Goal: Task Accomplishment & Management: Use online tool/utility

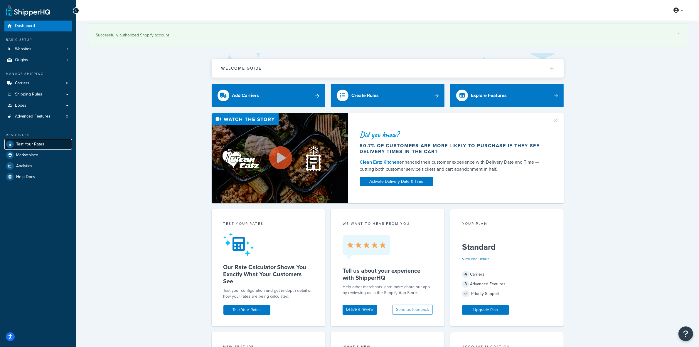
click at [27, 142] on span "Test Your Rates" at bounding box center [30, 144] width 28 height 5
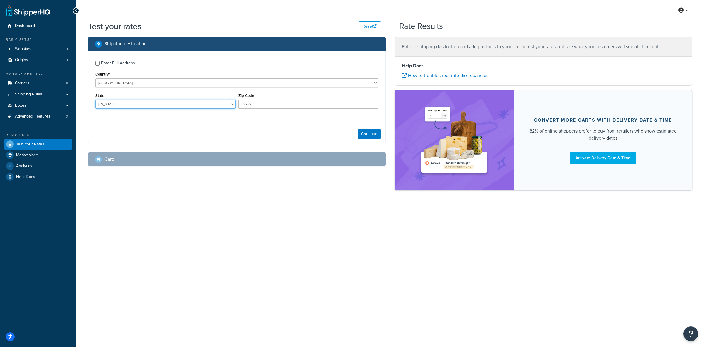
click at [231, 105] on select "[US_STATE] [US_STATE] [US_STATE] [US_STATE] [US_STATE] Armed Forces Americas Ar…" at bounding box center [165, 104] width 140 height 9
select select "AL"
click at [95, 100] on select "[US_STATE] [US_STATE] [US_STATE] [US_STATE] [US_STATE] Armed Forces Americas Ar…" at bounding box center [165, 104] width 140 height 9
click at [99, 63] on input "Enter Full Address" at bounding box center [97, 63] width 4 height 4
checkbox input "true"
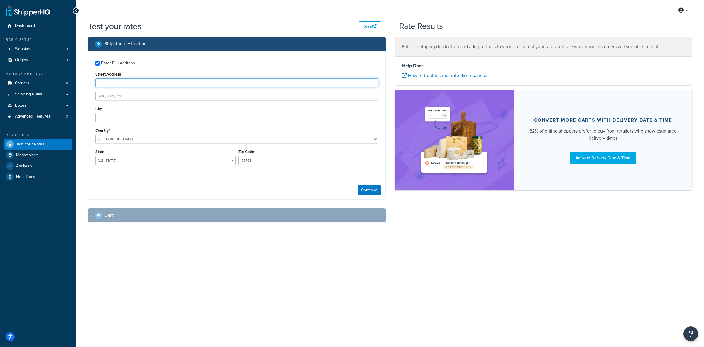
paste input "[STREET_ADDRESS]"
type input "[STREET_ADDRESS]"
paste input "Oneonta"
type input "Oneonta"
click at [279, 160] on input "78759" at bounding box center [309, 160] width 140 height 9
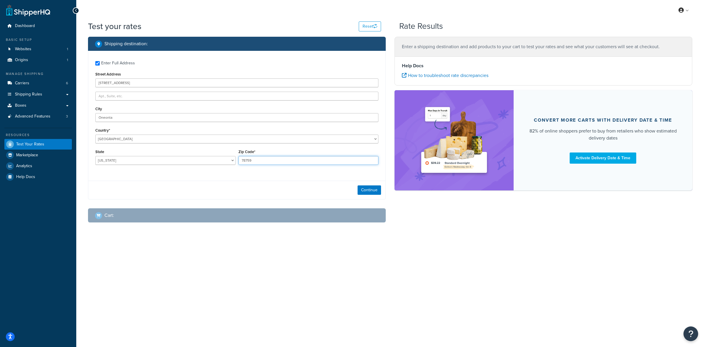
click at [279, 160] on input "78759" at bounding box center [309, 160] width 140 height 9
type input "35121"
click at [278, 171] on div "Enter Full Address Street Address [STREET_ADDRESS] [GEOGRAPHIC_DATA] [GEOGRAPHI…" at bounding box center [236, 113] width 297 height 125
click at [369, 191] on button "Continue" at bounding box center [369, 189] width 23 height 9
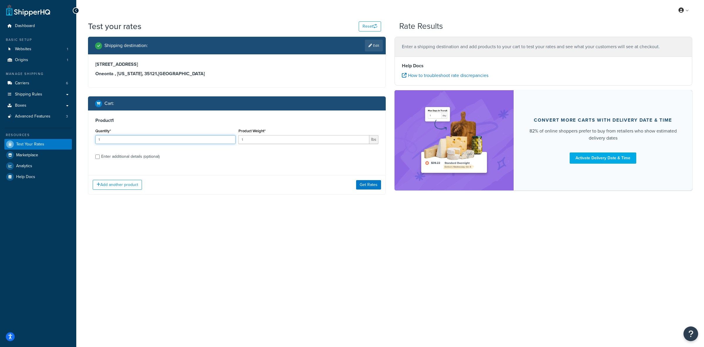
click at [109, 139] on input "1" at bounding box center [165, 139] width 140 height 9
type input "1"
type input "30"
type input "1.75"
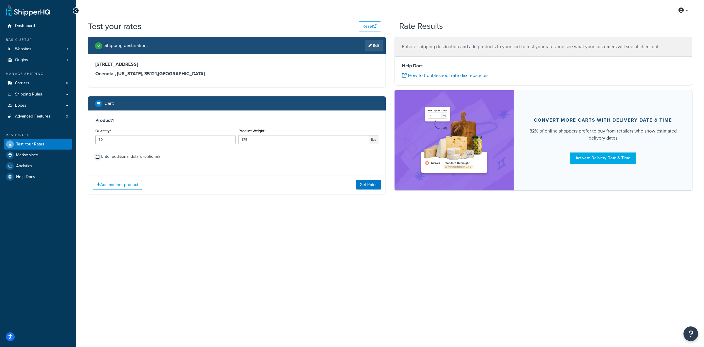
click at [97, 158] on input "Enter additional details (optional)" at bounding box center [97, 156] width 4 height 4
checkbox input "true"
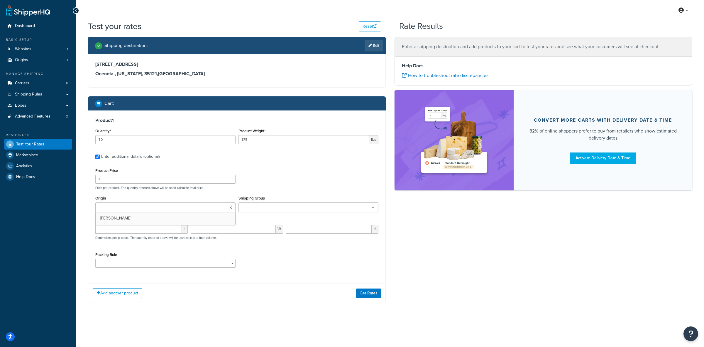
click at [126, 206] on input "Origin" at bounding box center [123, 207] width 52 height 6
drag, startPoint x: 125, startPoint y: 217, endPoint x: 153, endPoint y: 214, distance: 28.4
click at [256, 209] on input "Shipping Group" at bounding box center [266, 207] width 52 height 6
click at [143, 262] on select "ACC-CCK ACC-LIN-CER/HANG ACC-NAIL BRUSH CAN-11 CAN-11-TST CAN-26 CAN-3 DIF-KIT …" at bounding box center [165, 264] width 140 height 9
select select "77343"
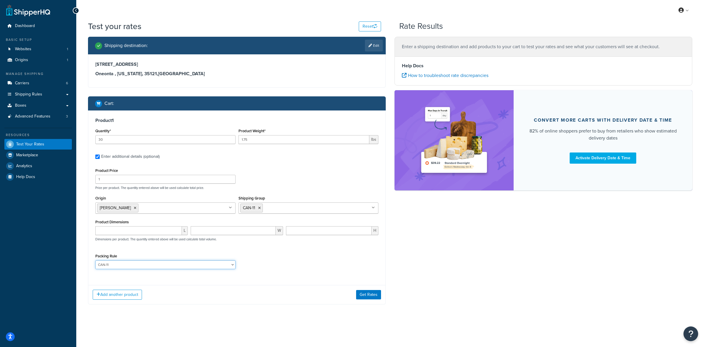
click at [95, 261] on select "ACC-CCK ACC-LIN-CER/HANG ACC-NAIL BRUSH CAN-11 CAN-11-TST CAN-26 CAN-3 DIF-KIT …" at bounding box center [165, 264] width 140 height 9
click at [267, 253] on div "Packing Rule ACC-CCK ACC-LIN-CER/HANG ACC-NAIL BRUSH CAN-11 CAN-11-TST CAN-26 C…" at bounding box center [237, 262] width 286 height 21
click at [127, 294] on button "Add another product" at bounding box center [117, 294] width 49 height 10
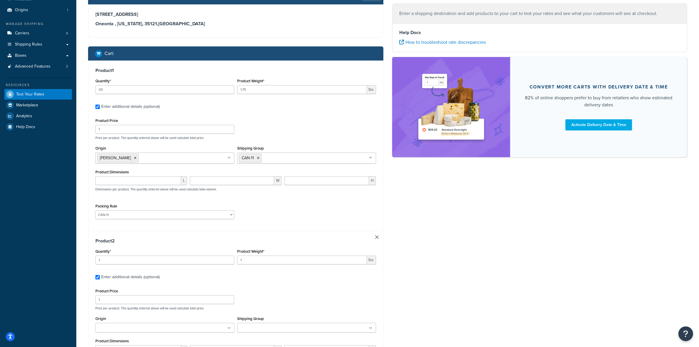
scroll to position [73, 0]
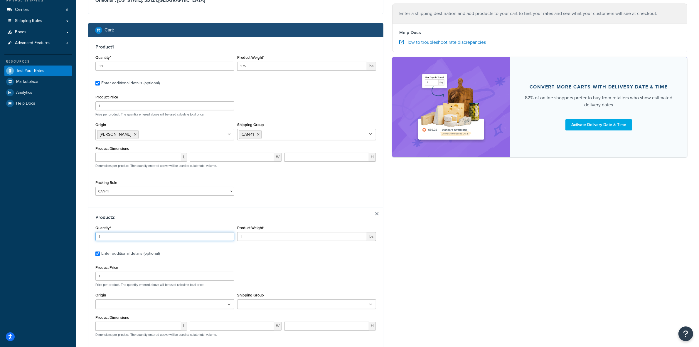
click at [134, 238] on input "1" at bounding box center [164, 236] width 139 height 9
type input "2"
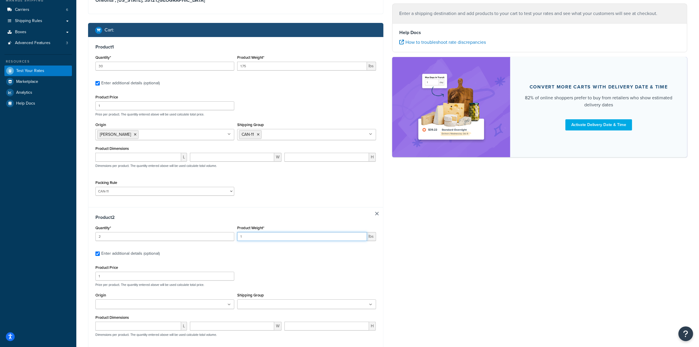
click at [276, 234] on input "1" at bounding box center [302, 236] width 130 height 9
type input "1.5"
click at [112, 279] on input "1" at bounding box center [164, 275] width 139 height 9
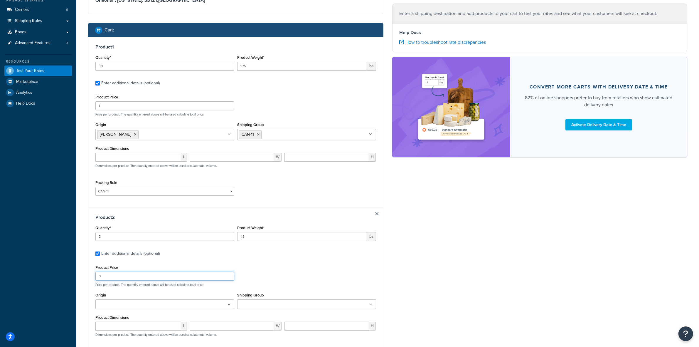
type input "0"
click at [135, 306] on input "Origin" at bounding box center [123, 304] width 52 height 6
click at [273, 305] on input "Shipping Group" at bounding box center [265, 304] width 52 height 6
click at [260, 260] on div "Product 2 Quantity* 2 Product Weight* 1.5 lbs Enter additional details (optiona…" at bounding box center [235, 292] width 295 height 170
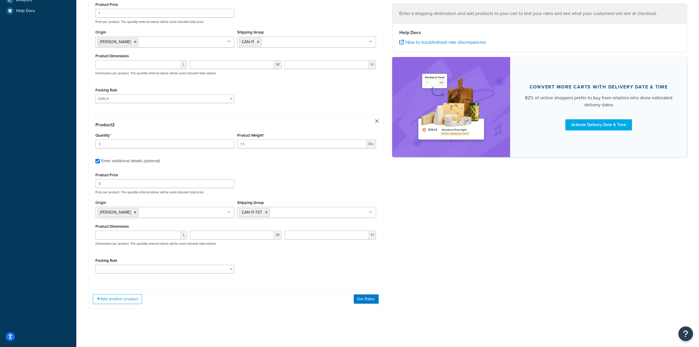
scroll to position [167, 0]
click at [153, 269] on select "ACC-CCK ACC-LIN-CER/HANG ACC-NAIL BRUSH CAN-11 CAN-11-TST CAN-26 CAN-3 DIF-KIT …" at bounding box center [164, 268] width 139 height 9
select select "81543"
click at [95, 264] on select "ACC-CCK ACC-LIN-CER/HANG ACC-NAIL BRUSH CAN-11 CAN-11-TST CAN-26 CAN-3 DIF-KIT …" at bounding box center [164, 268] width 139 height 9
click at [126, 299] on button "Add another product" at bounding box center [117, 299] width 49 height 10
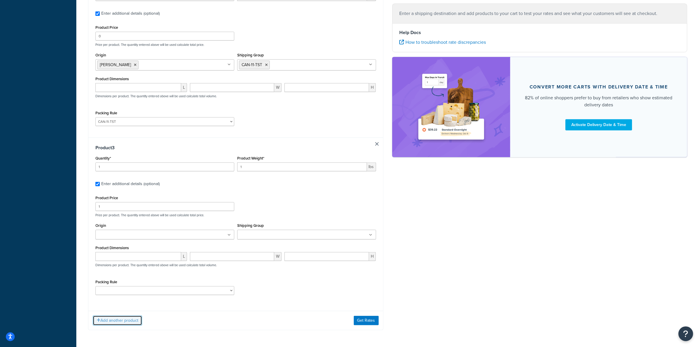
scroll to position [314, 0]
click at [128, 166] on input "1" at bounding box center [164, 165] width 139 height 9
type input "6"
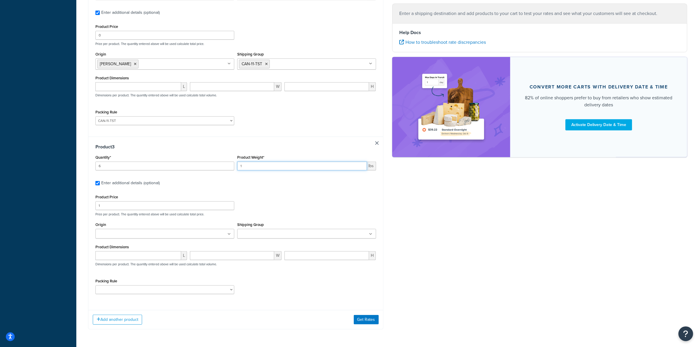
click at [279, 170] on input "1" at bounding box center [302, 165] width 130 height 9
type input ".33"
click at [200, 203] on input "1" at bounding box center [164, 205] width 139 height 9
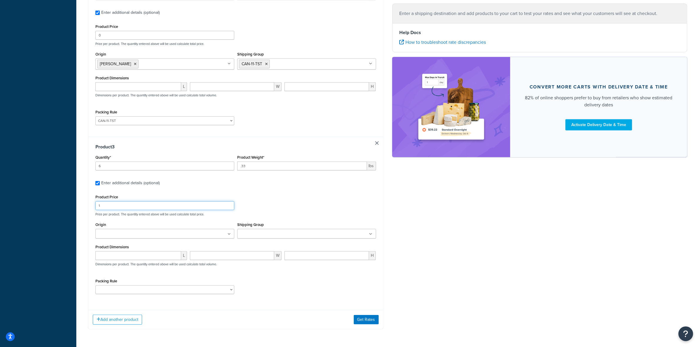
click at [200, 203] on input "1" at bounding box center [164, 205] width 139 height 9
type input "10"
click at [205, 232] on ul at bounding box center [164, 234] width 139 height 10
click at [260, 231] on ul at bounding box center [306, 234] width 139 height 10
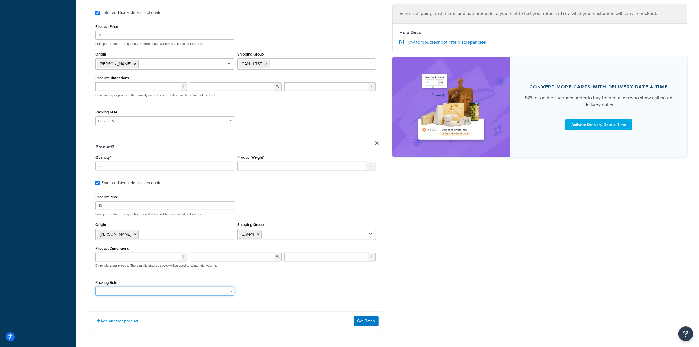
click at [209, 291] on select "ACC-CCK ACC-LIN-CER/HANG ACC-NAIL BRUSH CAN-11 CAN-11-TST CAN-26 CAN-3 DIF-KIT …" at bounding box center [164, 290] width 139 height 9
select select "77343"
click at [95, 288] on select "ACC-CCK ACC-LIN-CER/HANG ACC-NAIL BRUSH CAN-11 CAN-11-TST CAN-26 CAN-3 DIF-KIT …" at bounding box center [164, 290] width 139 height 9
click at [296, 291] on div "Packing Rule ACC-CCK ACC-LIN-CER/HANG ACC-NAIL BRUSH CAN-11 CAN-11-TST CAN-26 C…" at bounding box center [235, 288] width 283 height 21
click at [126, 319] on button "Add another product" at bounding box center [117, 321] width 49 height 10
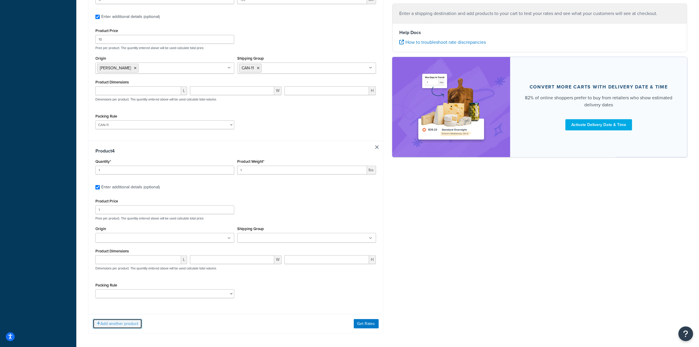
scroll to position [497, 0]
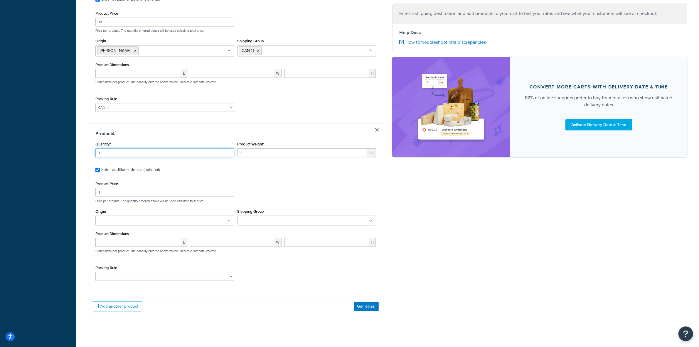
click at [121, 156] on input "1" at bounding box center [164, 152] width 139 height 9
type input "7"
click at [252, 155] on input "1" at bounding box center [302, 152] width 130 height 9
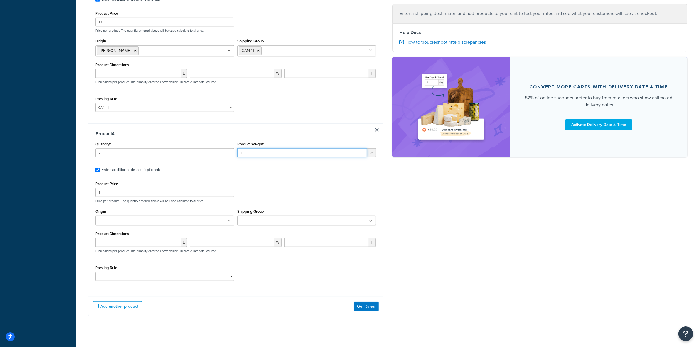
click at [252, 155] on input "1" at bounding box center [302, 152] width 130 height 9
type input ".65"
click at [178, 191] on input "1" at bounding box center [164, 192] width 139 height 9
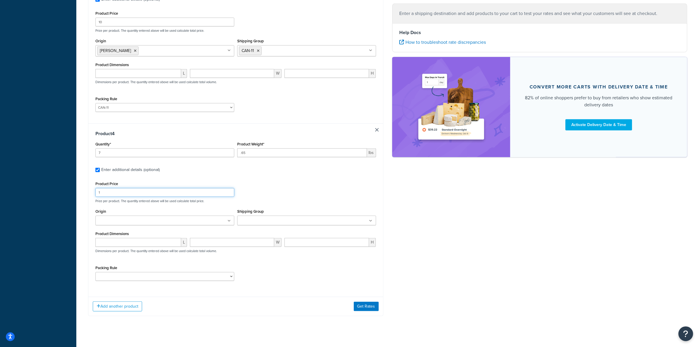
click at [178, 191] on input "1" at bounding box center [164, 192] width 139 height 9
type input "12"
click at [157, 156] on input "7" at bounding box center [164, 152] width 139 height 9
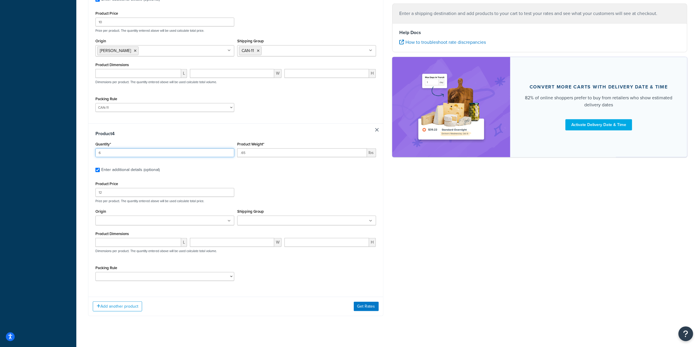
type input "6"
click at [199, 225] on ul at bounding box center [164, 220] width 139 height 10
click at [301, 224] on ul at bounding box center [306, 220] width 139 height 10
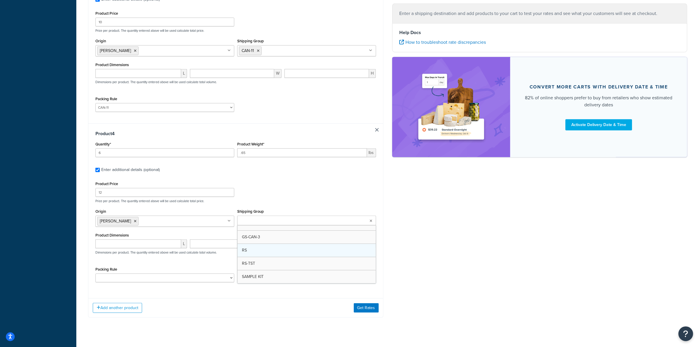
scroll to position [87, 0]
click at [150, 267] on div "Product Price 12 Price per product. The quantity entered above will be used cal…" at bounding box center [235, 233] width 281 height 107
click at [196, 281] on select "ACC-CCK ACC-LIN-CER/HANG ACC-NAIL BRUSH CAN-11 CAN-11-TST CAN-26 CAN-3 DIF-KIT …" at bounding box center [164, 277] width 139 height 9
select select "77359"
click at [95, 276] on select "ACC-CCK ACC-LIN-CER/HANG ACC-NAIL BRUSH CAN-11 CAN-11-TST CAN-26 CAN-3 DIF-KIT …" at bounding box center [164, 277] width 139 height 9
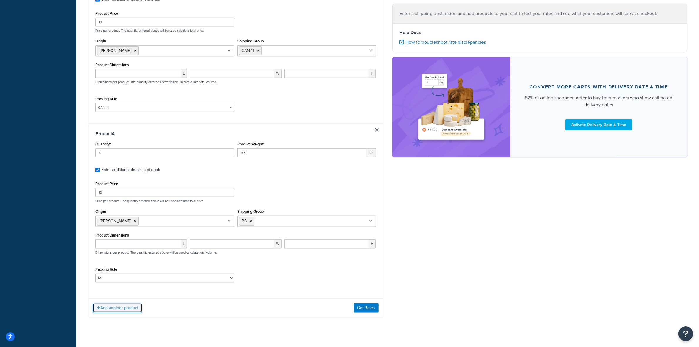
click at [105, 309] on button "Add another product" at bounding box center [117, 308] width 49 height 10
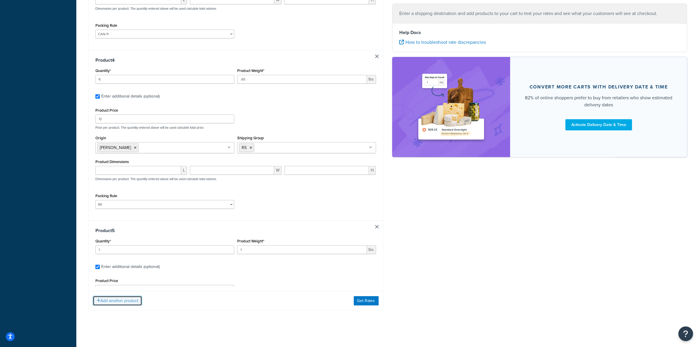
scroll to position [573, 0]
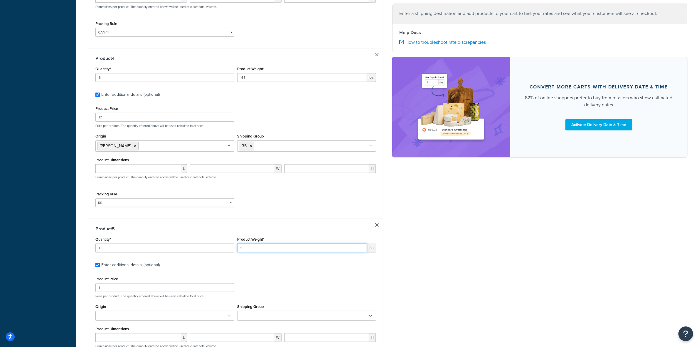
click at [283, 246] on input "1" at bounding box center [302, 247] width 130 height 9
click at [282, 247] on input "1" at bounding box center [302, 247] width 130 height 9
type input ".65"
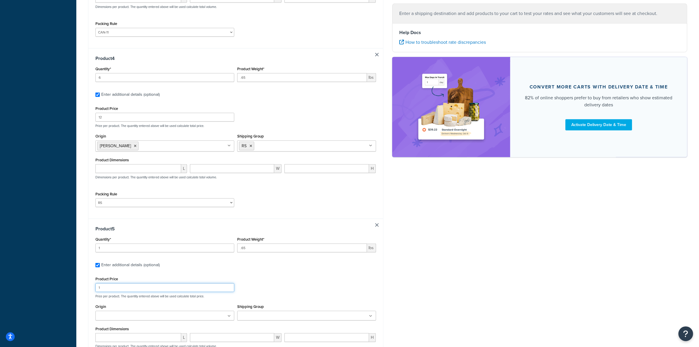
click at [137, 291] on input "1" at bounding box center [164, 287] width 139 height 9
type input "8.40"
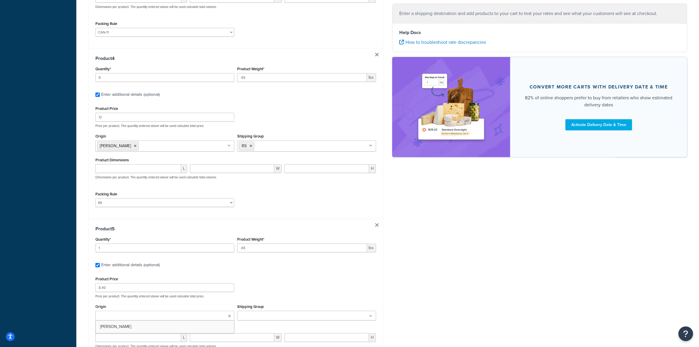
click at [134, 314] on ul at bounding box center [164, 315] width 139 height 10
drag, startPoint x: 106, startPoint y: 331, endPoint x: 106, endPoint y: 327, distance: 3.2
click at [270, 316] on input "Shipping Group" at bounding box center [265, 316] width 52 height 6
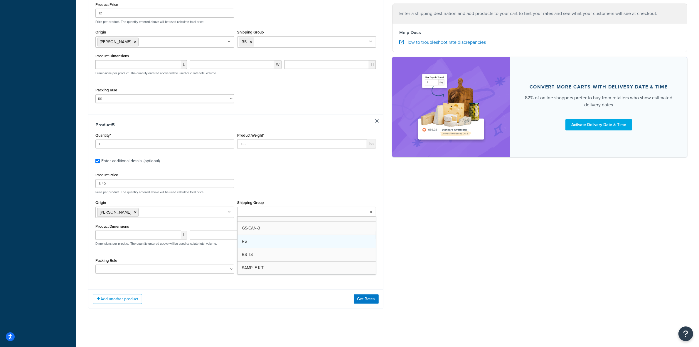
scroll to position [87, 0]
click at [176, 267] on select "ACC-CCK ACC-LIN-CER/HANG ACC-NAIL BRUSH CAN-11 CAN-11-TST CAN-26 CAN-3 DIF-KIT …" at bounding box center [164, 268] width 139 height 9
select select "77359"
click at [95, 264] on select "ACC-CCK ACC-LIN-CER/HANG ACC-NAIL BRUSH CAN-11 CAN-11-TST CAN-26 CAN-3 DIF-KIT …" at bounding box center [164, 268] width 139 height 9
click at [363, 300] on button "Get Rates" at bounding box center [366, 298] width 25 height 9
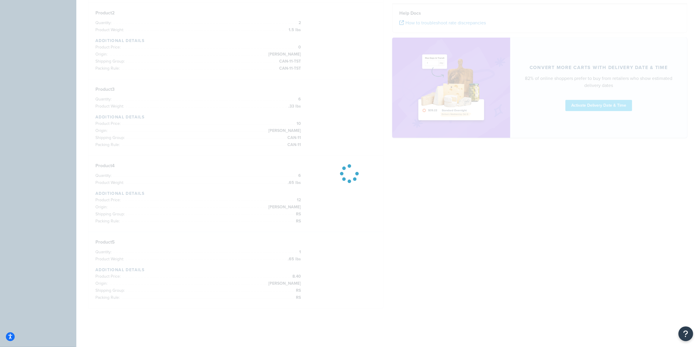
scroll to position [187, 0]
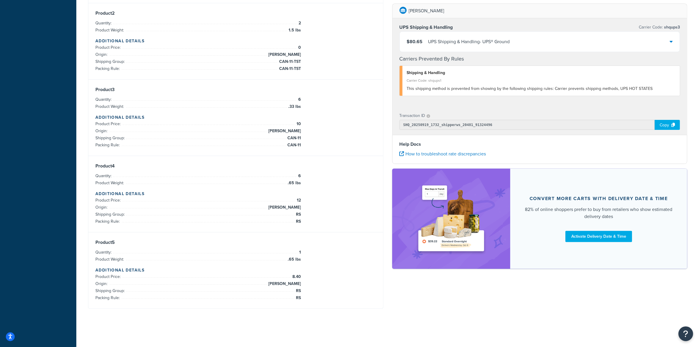
click at [498, 45] on div "UPS Shipping & Handling - UPS® Ground" at bounding box center [469, 42] width 82 height 8
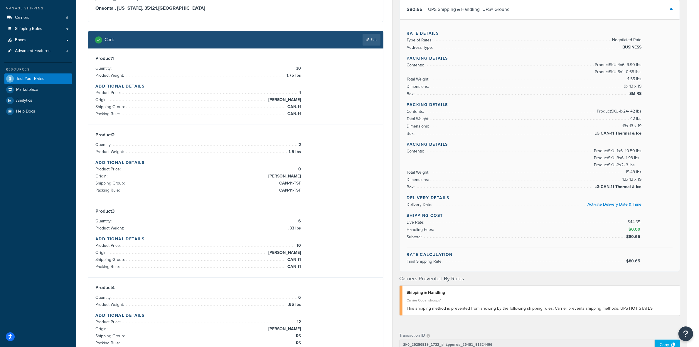
scroll to position [60, 0]
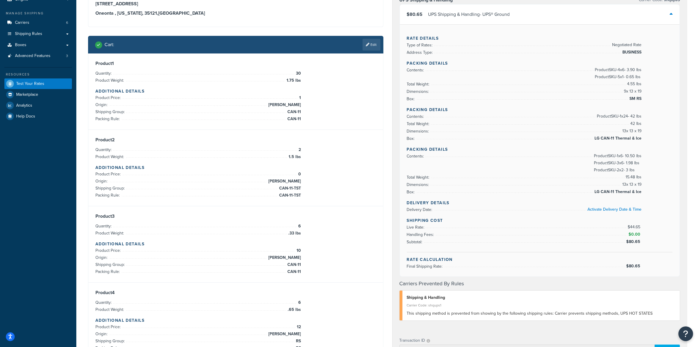
click at [632, 268] on span "$80.65" at bounding box center [634, 266] width 16 height 6
copy span "$80.65"
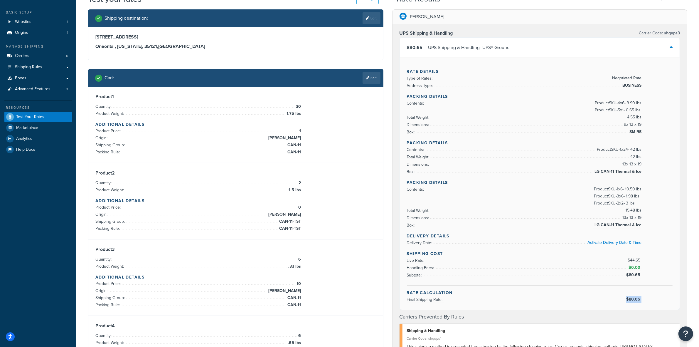
scroll to position [0, 0]
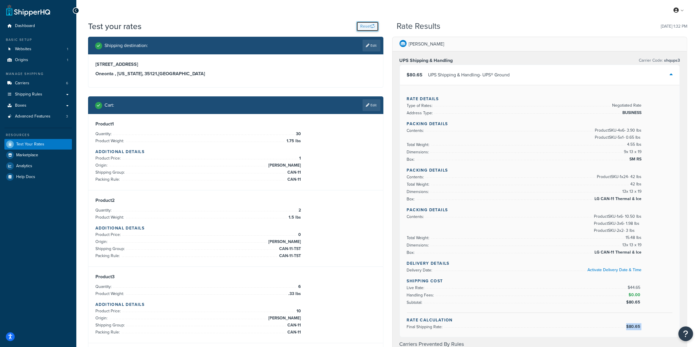
click at [363, 27] on button "Reset" at bounding box center [367, 26] width 22 height 10
select select "[GEOGRAPHIC_DATA]"
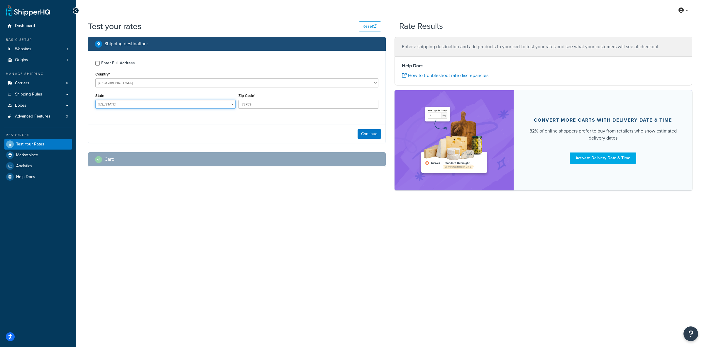
click at [147, 103] on select "[US_STATE] [US_STATE] [US_STATE] [US_STATE] [US_STATE] Armed Forces Americas Ar…" at bounding box center [165, 104] width 140 height 9
drag, startPoint x: 109, startPoint y: 60, endPoint x: 106, endPoint y: 63, distance: 5.0
click at [106, 63] on div "Enter Full Address" at bounding box center [118, 63] width 34 height 8
click at [100, 63] on input "Enter Full Address" at bounding box center [97, 63] width 4 height 4
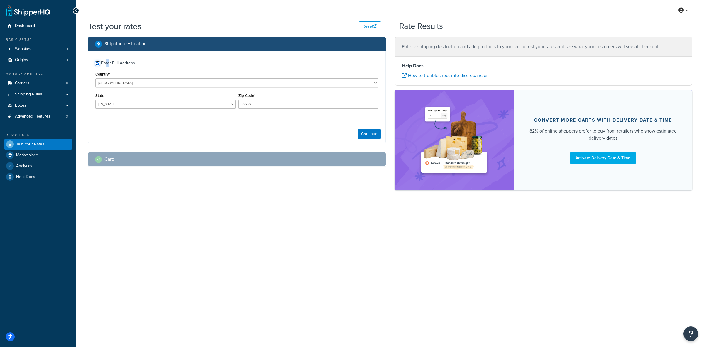
checkbox input "true"
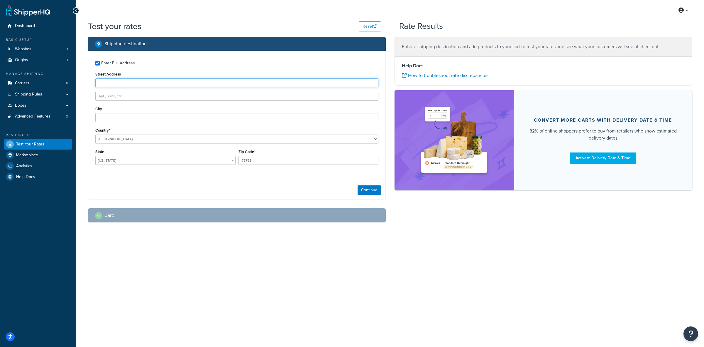
drag, startPoint x: 112, startPoint y: 115, endPoint x: 113, endPoint y: 82, distance: 32.9
click at [113, 82] on input "Street Address" at bounding box center [236, 82] width 283 height 9
paste input "[STREET_ADDRESS]"
type input "[STREET_ADDRESS]"
paste input "[GEOGRAPHIC_DATA]"
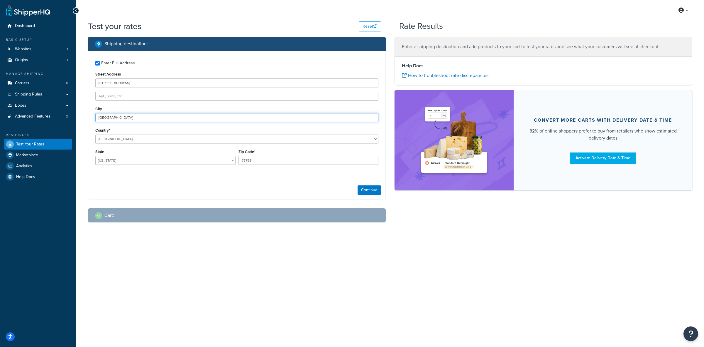
type input "[GEOGRAPHIC_DATA]"
click at [220, 159] on select "[US_STATE] [US_STATE] [US_STATE] [US_STATE] [US_STATE] Armed Forces Americas Ar…" at bounding box center [165, 160] width 140 height 9
select select "RI"
click at [95, 156] on select "[US_STATE] [US_STATE] [US_STATE] [US_STATE] [US_STATE] Armed Forces Americas Ar…" at bounding box center [165, 160] width 140 height 9
click at [104, 83] on input "[STREET_ADDRESS]" at bounding box center [236, 82] width 283 height 9
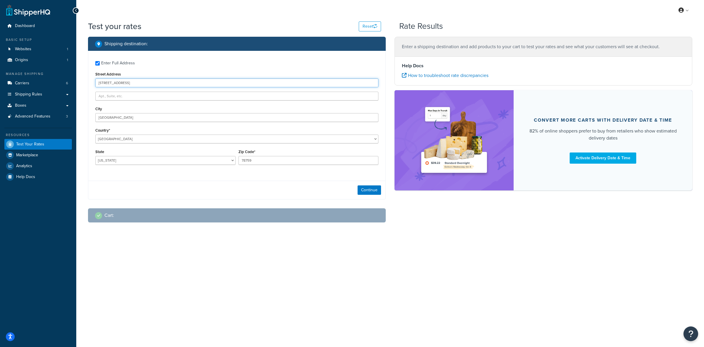
click at [104, 83] on input "[STREET_ADDRESS]" at bounding box center [236, 82] width 283 height 9
click at [261, 161] on input "78759" at bounding box center [309, 160] width 140 height 9
paste input "0280"
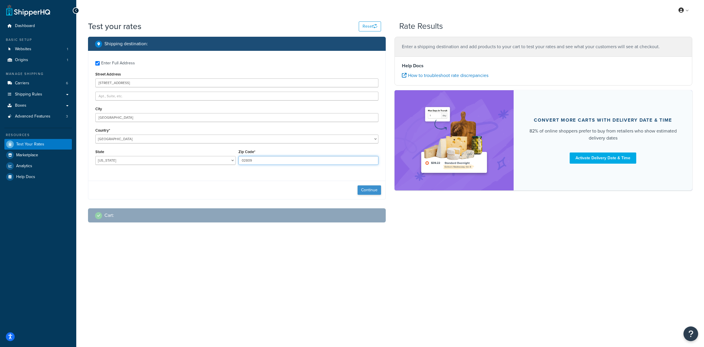
type input "02809"
click at [372, 191] on button "Continue" at bounding box center [369, 189] width 23 height 9
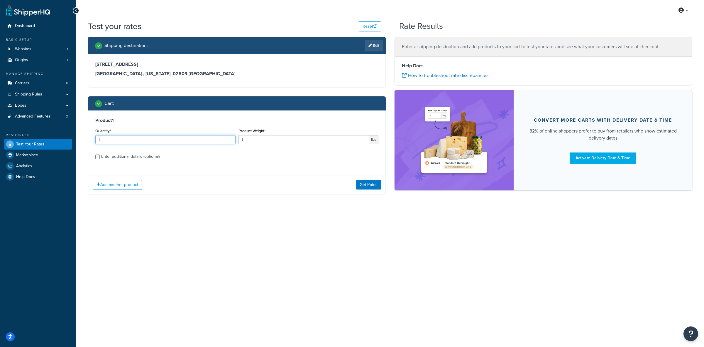
click at [133, 138] on input "1" at bounding box center [165, 139] width 140 height 9
type input "66"
type input "1.75"
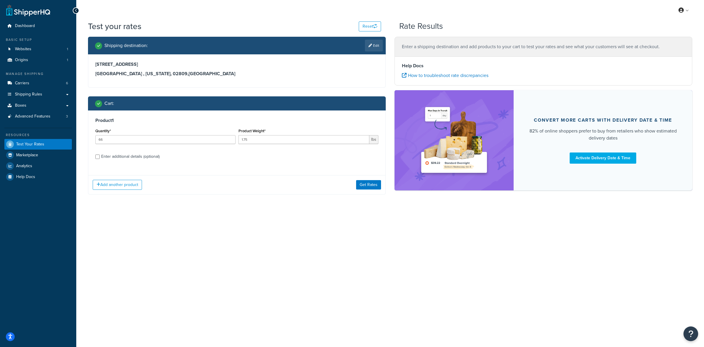
click at [105, 156] on div "Enter additional details (optional)" at bounding box center [130, 156] width 58 height 8
click at [100, 156] on input "Enter additional details (optional)" at bounding box center [97, 156] width 4 height 4
checkbox input "true"
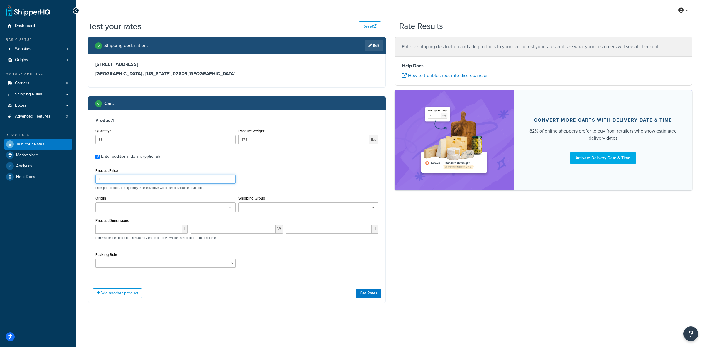
click at [121, 181] on input "1" at bounding box center [165, 179] width 140 height 9
type input "21.00"
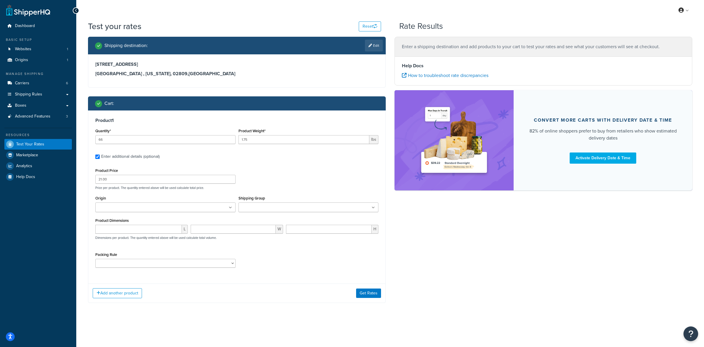
click at [121, 206] on input "Origin" at bounding box center [123, 207] width 52 height 6
click at [261, 209] on input "Shipping Group" at bounding box center [266, 207] width 52 height 6
click at [137, 250] on div "Product Price 21.00 Price per product. The quantity entered above will be used …" at bounding box center [236, 219] width 283 height 107
click at [143, 265] on select "ACC-CCK ACC-LIN-CER/HANG ACC-NAIL BRUSH CAN-11 CAN-11-TST CAN-26 CAN-3 DIF-KIT …" at bounding box center [165, 264] width 140 height 9
select select "77343"
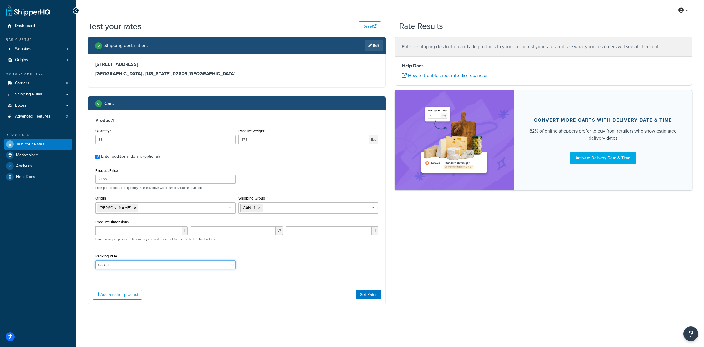
click at [95, 261] on select "ACC-CCK ACC-LIN-CER/HANG ACC-NAIL BRUSH CAN-11 CAN-11-TST CAN-26 CAN-3 DIF-KIT …" at bounding box center [165, 264] width 140 height 9
click at [130, 293] on button "Add another product" at bounding box center [117, 294] width 49 height 10
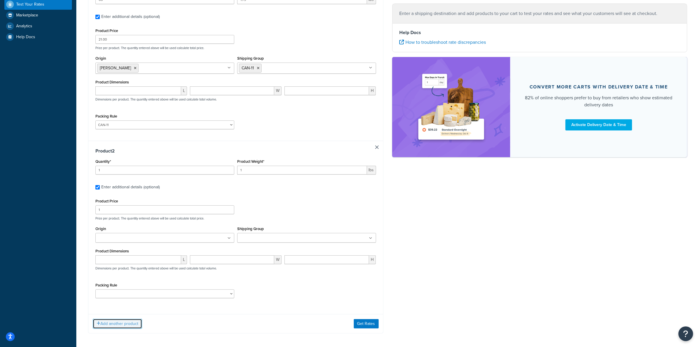
scroll to position [147, 0]
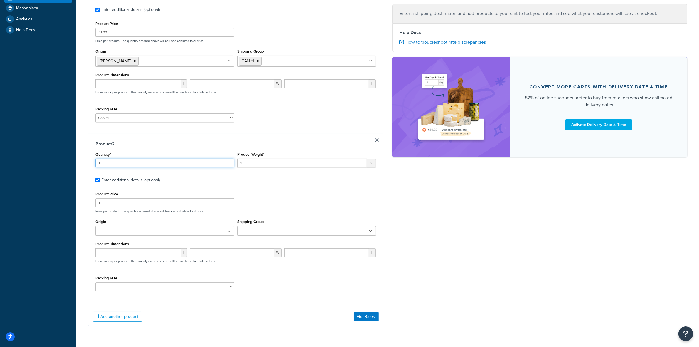
click at [112, 165] on input "1" at bounding box center [164, 162] width 139 height 9
type input "6"
type input "1.5"
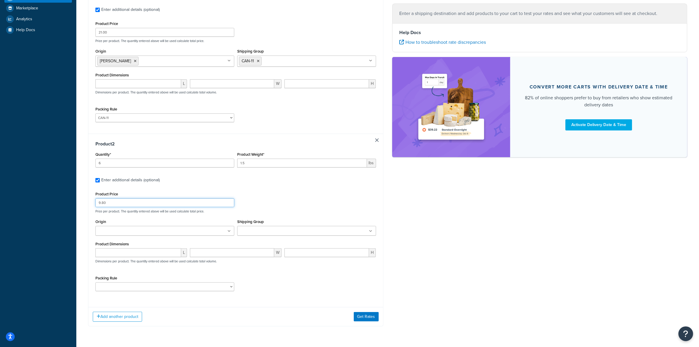
type input "9.80"
click at [112, 230] on input "Origin" at bounding box center [123, 231] width 52 height 6
drag, startPoint x: 112, startPoint y: 241, endPoint x: 115, endPoint y: 242, distance: 3.2
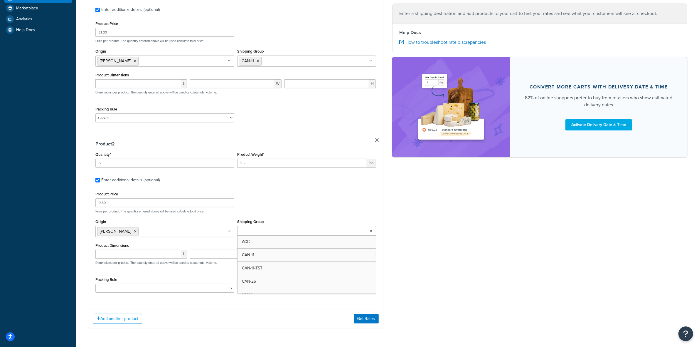
click at [326, 232] on ul at bounding box center [306, 231] width 139 height 10
click at [180, 288] on select "ACC-CCK ACC-LIN-CER/HANG ACC-NAIL BRUSH CAN-11 CAN-11-TST CAN-26 CAN-3 DIF-KIT …" at bounding box center [164, 287] width 139 height 9
select select "81543"
click at [95, 285] on select "ACC-CCK ACC-LIN-CER/HANG ACC-NAIL BRUSH CAN-11 CAN-11-TST CAN-26 CAN-3 DIF-KIT …" at bounding box center [164, 287] width 139 height 9
click at [283, 279] on div "Packing Rule ACC-CCK ACC-LIN-CER/HANG ACC-NAIL BRUSH CAN-11 CAN-11-TST CAN-26 C…" at bounding box center [235, 285] width 283 height 21
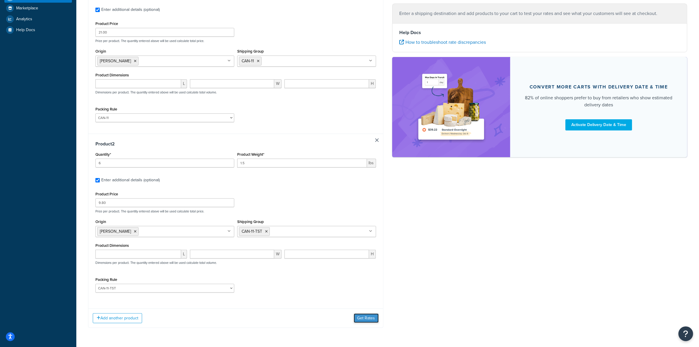
click at [356, 318] on button "Get Rates" at bounding box center [366, 317] width 25 height 9
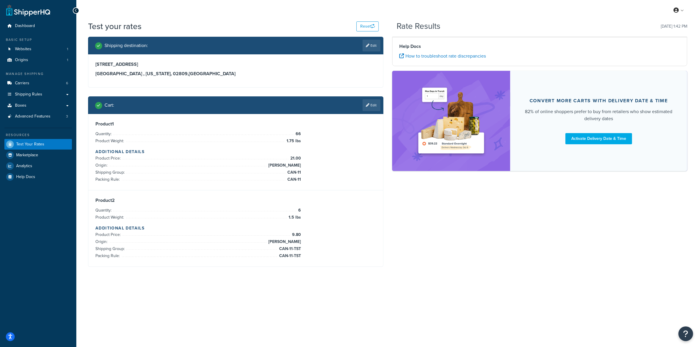
scroll to position [0, 0]
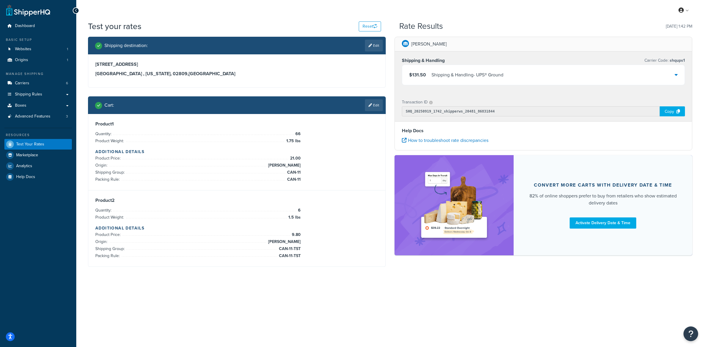
click at [507, 70] on div "$131.50 Shipping & Handling - UPS® Ground" at bounding box center [543, 75] width 283 height 20
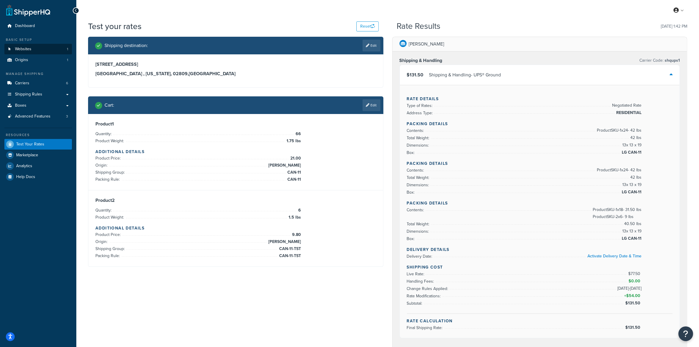
drag, startPoint x: 365, startPoint y: 43, endPoint x: 17, endPoint y: 46, distance: 348.3
click at [366, 44] on icon at bounding box center [368, 46] width 4 height 4
select select "RI"
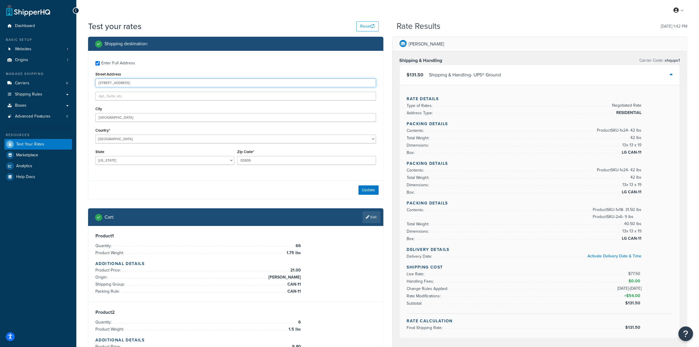
click at [121, 80] on input "[STREET_ADDRESS]" at bounding box center [235, 82] width 281 height 9
paste input "[STREET_ADDRESS][PERSON_NAME]"
type input "[STREET_ADDRESS][PERSON_NAME]"
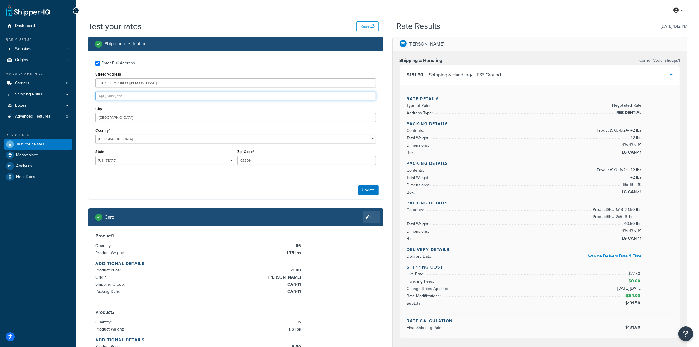
paste input "Ste 102- The Standard Social Market"
type input "Ste 102- The Standard Social Market"
click at [111, 118] on input "[GEOGRAPHIC_DATA]" at bounding box center [235, 117] width 281 height 9
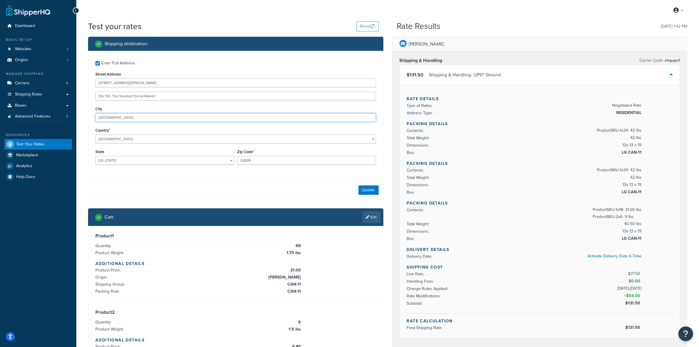
paste input "[GEOGRAPHIC_DATA]"
type input "[GEOGRAPHIC_DATA]"
click at [128, 162] on select "[US_STATE] [US_STATE] [US_STATE] [US_STATE] [US_STATE] Armed Forces Americas Ar…" at bounding box center [164, 160] width 139 height 9
select select "AL"
click at [95, 156] on select "[US_STATE] [US_STATE] [US_STATE] [US_STATE] [US_STATE] Armed Forces Americas Ar…" at bounding box center [164, 160] width 139 height 9
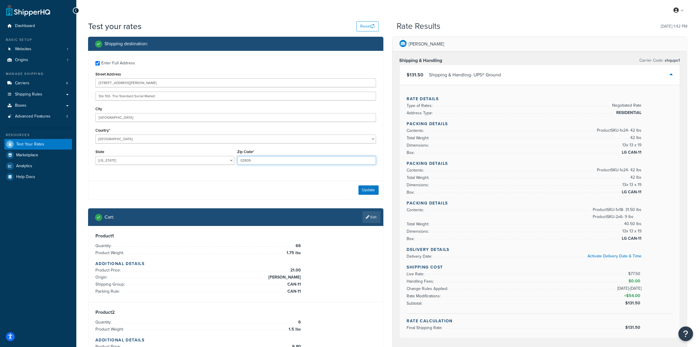
click at [242, 159] on input "02809" at bounding box center [306, 160] width 139 height 9
paste input "35801"
type input "35801"
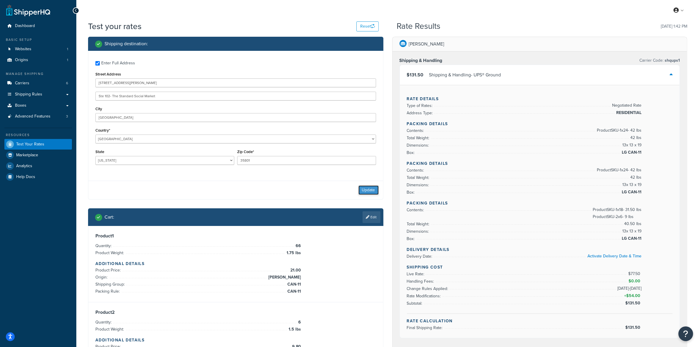
click at [364, 188] on button "Update" at bounding box center [368, 189] width 20 height 9
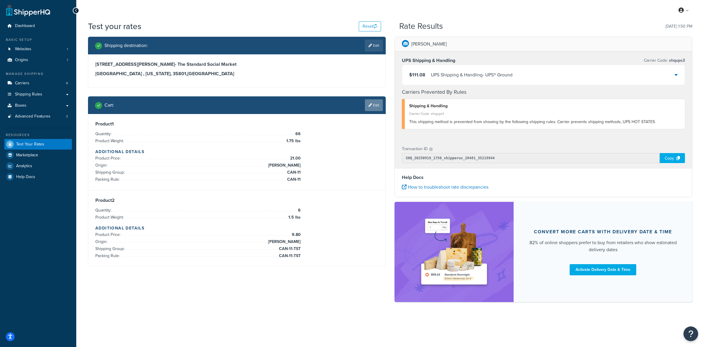
click at [378, 107] on link "Edit" at bounding box center [374, 105] width 18 height 12
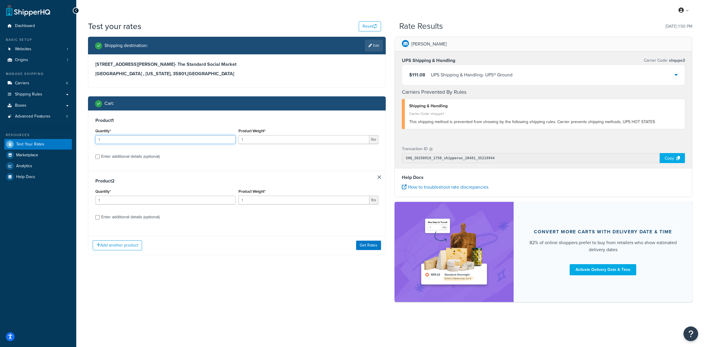
click at [170, 139] on input "1" at bounding box center [165, 139] width 140 height 9
type input "30"
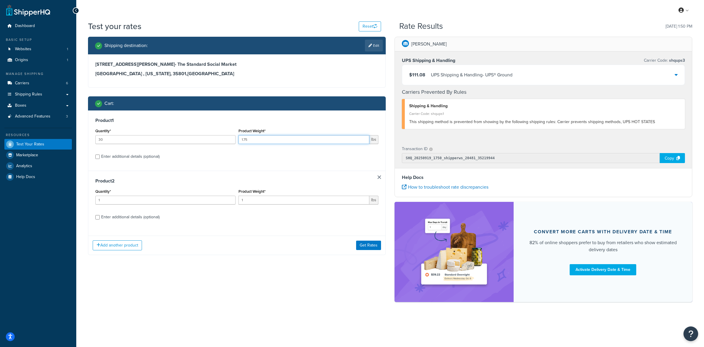
type input "1.75"
click at [112, 157] on div "Enter additional details (optional)" at bounding box center [130, 156] width 58 height 8
click at [100, 157] on input "Enter additional details (optional)" at bounding box center [97, 156] width 4 height 4
checkbox input "true"
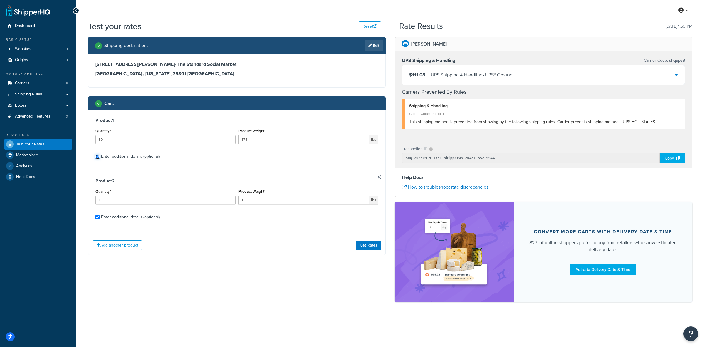
select select "77343"
select select "81543"
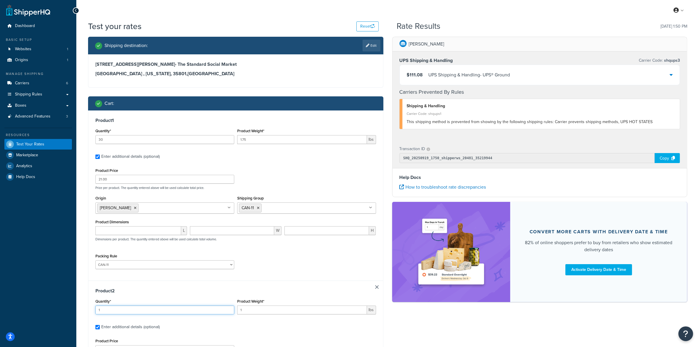
click at [116, 309] on input "1" at bounding box center [164, 309] width 139 height 9
type input "2"
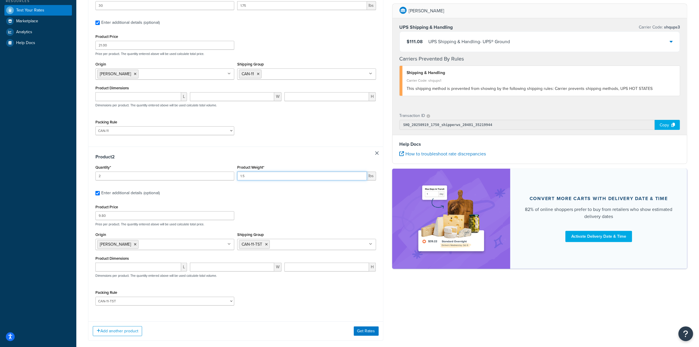
scroll to position [147, 0]
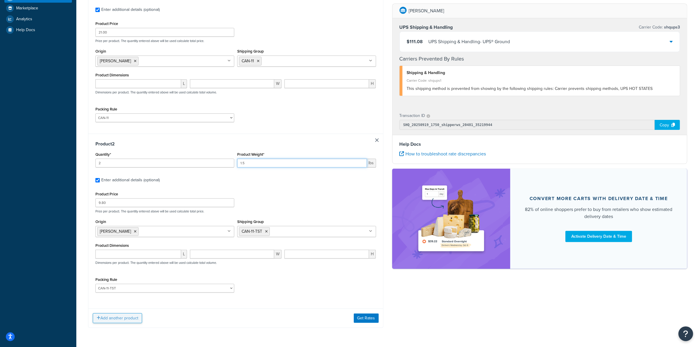
type input "1.5"
click at [119, 317] on button "Add another product" at bounding box center [117, 318] width 49 height 10
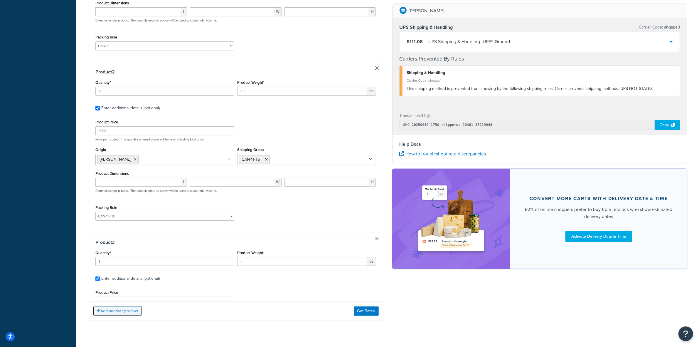
scroll to position [220, 0]
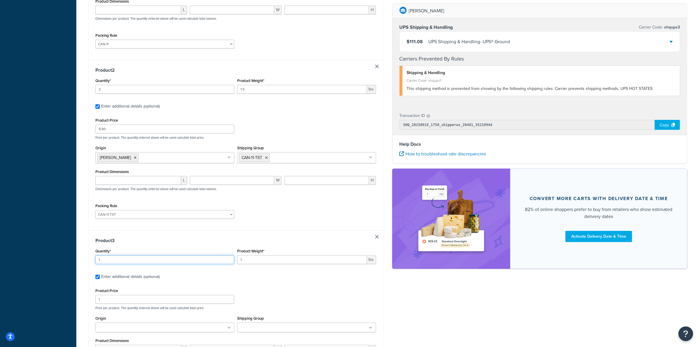
click at [131, 260] on input "1" at bounding box center [164, 259] width 139 height 9
type input "4"
type input "3.975"
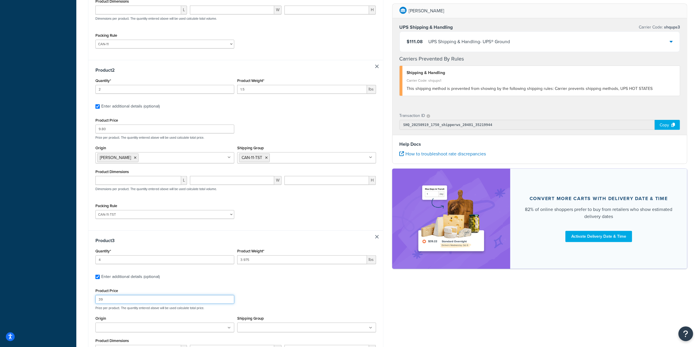
type input "39"
click at [287, 327] on ul at bounding box center [306, 327] width 139 height 10
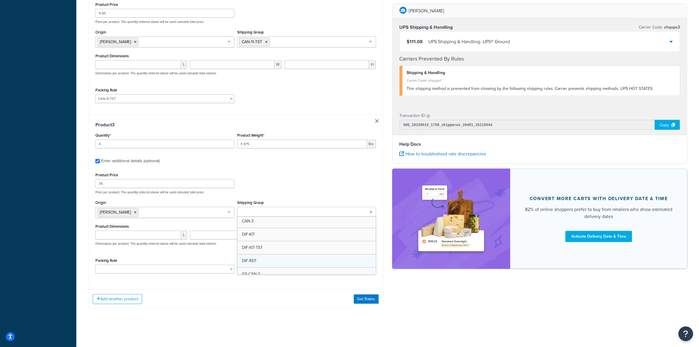
scroll to position [37, 0]
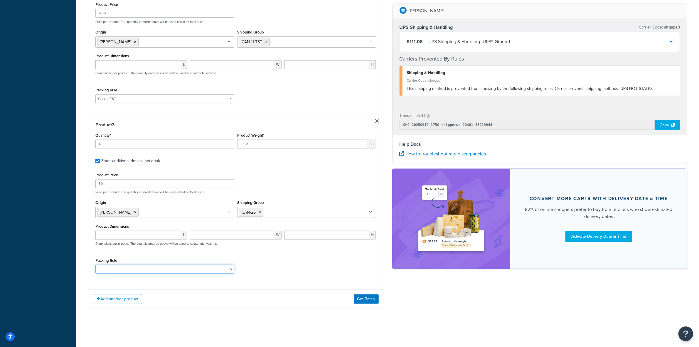
drag, startPoint x: 123, startPoint y: 269, endPoint x: 123, endPoint y: 275, distance: 6.5
click at [123, 269] on select "ACC-CCK ACC-LIN-CER/HANG ACC-NAIL BRUSH CAN-11 CAN-11-TST CAN-26 CAN-3 DIF-KIT …" at bounding box center [164, 268] width 139 height 9
select select "77353"
click at [95, 264] on select "ACC-CCK ACC-LIN-CER/HANG ACC-NAIL BRUSH CAN-11 CAN-11-TST CAN-26 CAN-3 DIF-KIT …" at bounding box center [164, 268] width 139 height 9
click at [119, 296] on button "Add another product" at bounding box center [117, 299] width 49 height 10
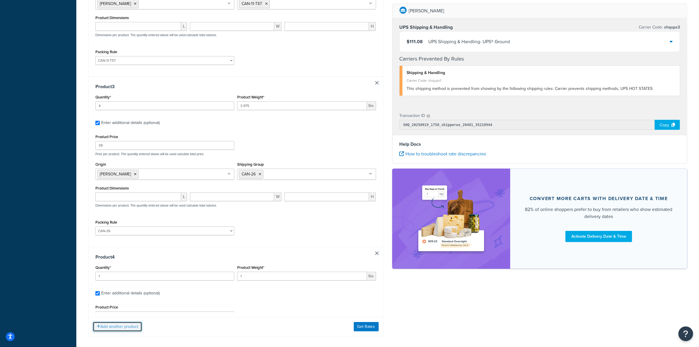
scroll to position [391, 0]
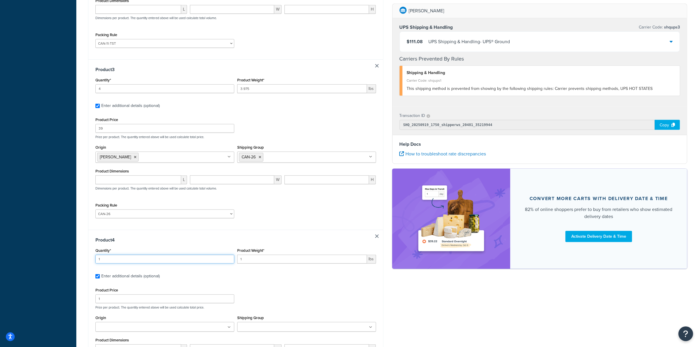
click at [121, 261] on input "1" at bounding box center [164, 258] width 139 height 9
type input "6"
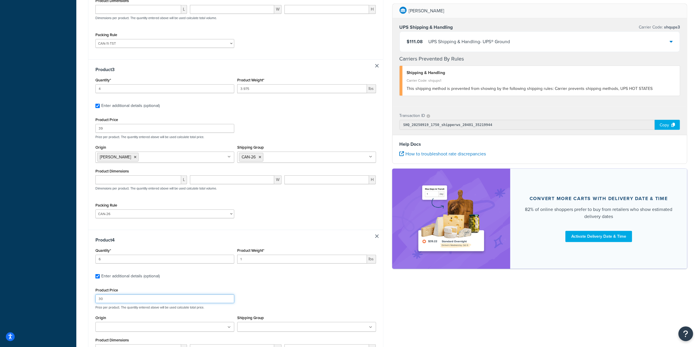
type input "30"
click at [167, 328] on ul at bounding box center [164, 327] width 139 height 10
click at [260, 330] on input "Shipping Group" at bounding box center [265, 327] width 52 height 6
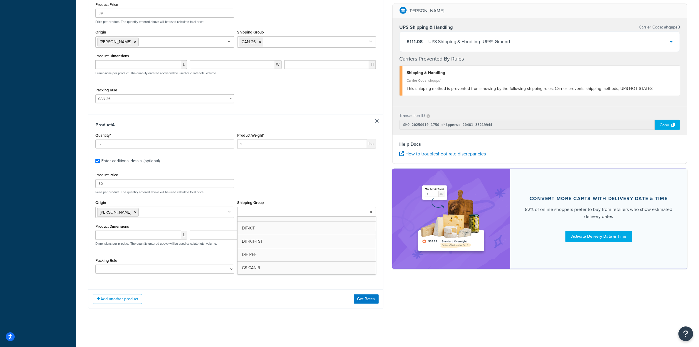
scroll to position [73, 0]
click at [189, 269] on select "ACC-CCK ACC-LIN-CER/HANG ACC-NAIL BRUSH CAN-11 CAN-11-TST CAN-26 CAN-3 DIF-KIT …" at bounding box center [164, 268] width 139 height 9
select select "77357"
click at [95, 264] on select "ACC-CCK ACC-LIN-CER/HANG ACC-NAIL BRUSH CAN-11 CAN-11-TST CAN-26 CAN-3 DIF-KIT …" at bounding box center [164, 268] width 139 height 9
click at [362, 300] on button "Get Rates" at bounding box center [366, 298] width 25 height 9
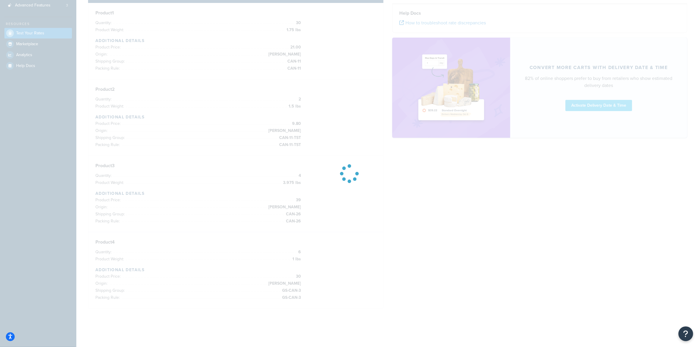
scroll to position [111, 0]
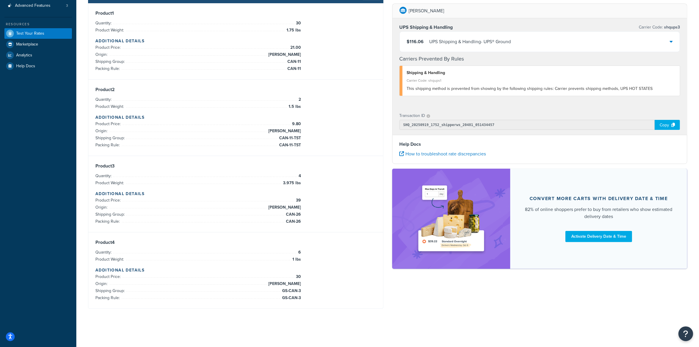
click at [525, 43] on div "$116.06 UPS Shipping & Handling - UPS® Ground" at bounding box center [540, 42] width 280 height 20
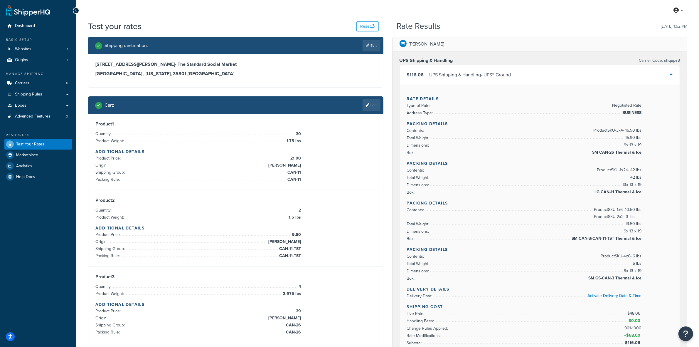
scroll to position [37, 0]
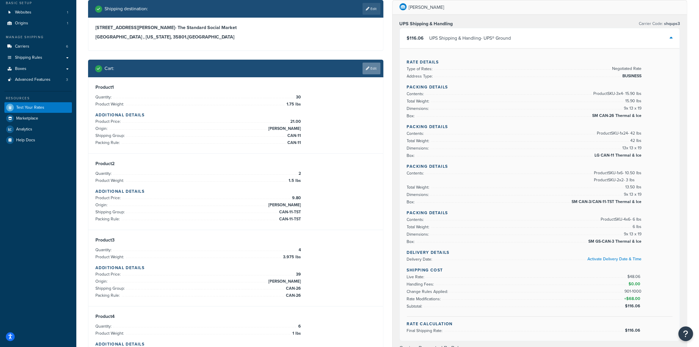
click at [367, 71] on link "Edit" at bounding box center [371, 69] width 18 height 12
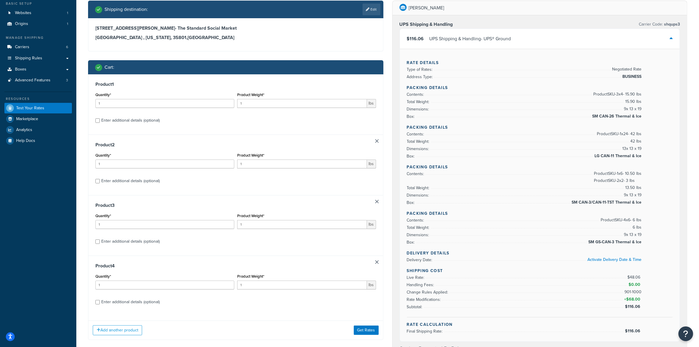
scroll to position [0, 0]
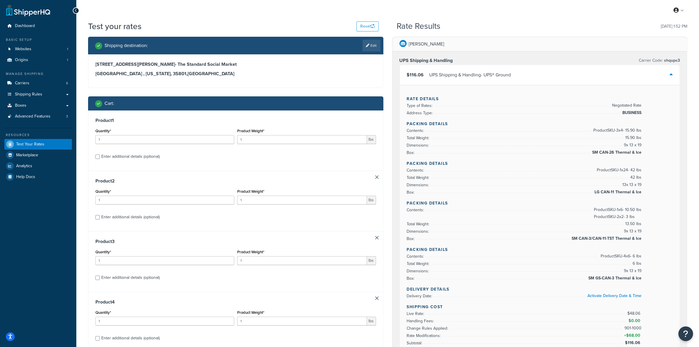
click at [114, 156] on div "Enter additional details (optional)" at bounding box center [130, 156] width 58 height 8
click at [100, 156] on input "Enter additional details (optional)" at bounding box center [97, 156] width 4 height 4
checkbox input "true"
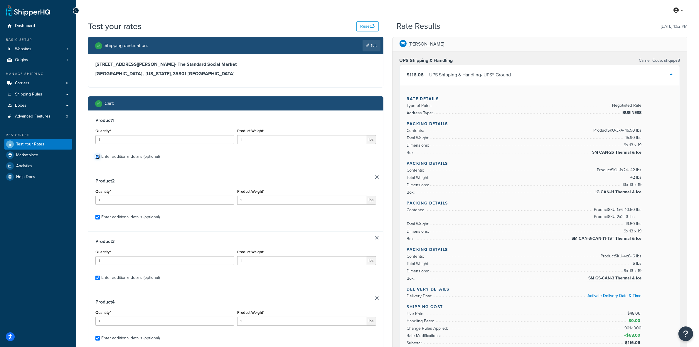
checkbox input "true"
select select "77343"
select select "81543"
select select "77353"
select select "77357"
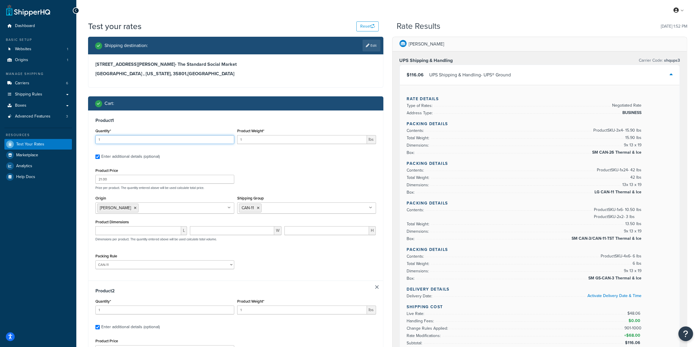
click at [122, 136] on input "1" at bounding box center [164, 139] width 139 height 9
type input "30"
type input "1.75"
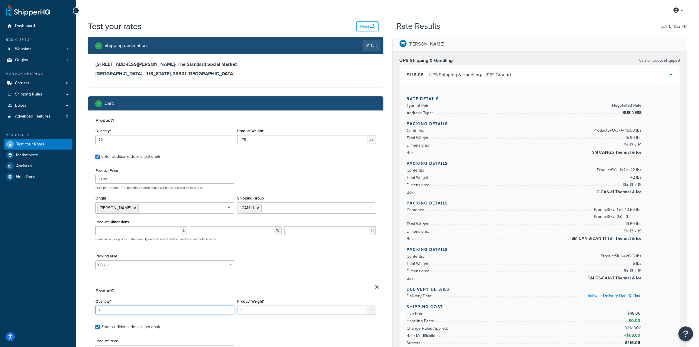
click at [114, 313] on input "1" at bounding box center [164, 309] width 139 height 9
click at [113, 313] on input "1" at bounding box center [164, 309] width 139 height 9
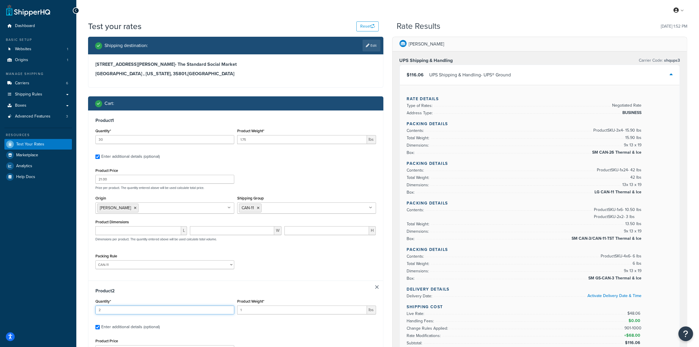
type input "2"
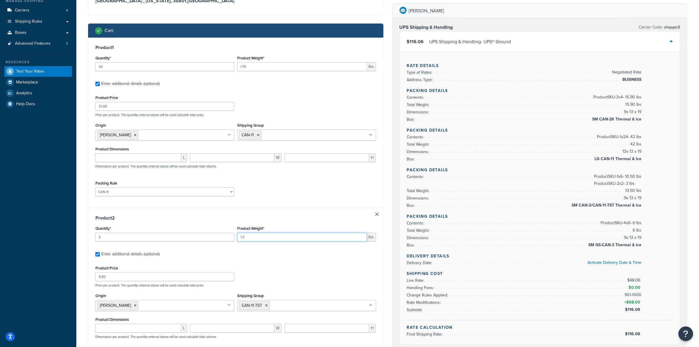
scroll to position [110, 0]
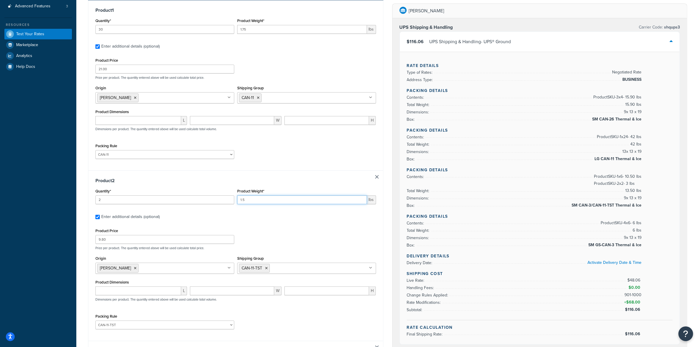
type input "1.5"
click at [109, 240] on input "9.80" at bounding box center [164, 239] width 139 height 9
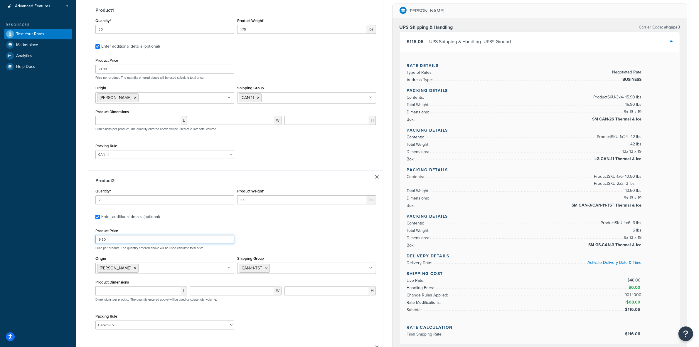
click at [109, 240] on input "9.80" at bounding box center [164, 239] width 139 height 9
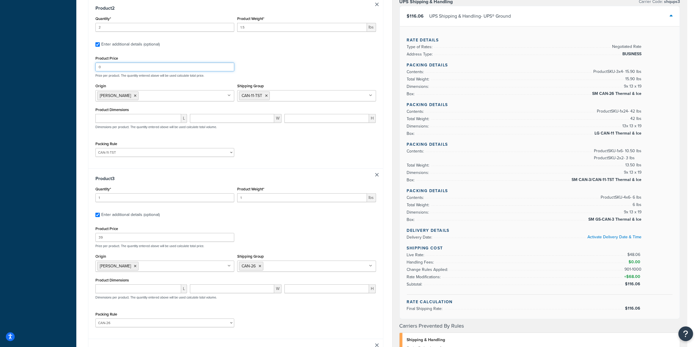
scroll to position [293, 0]
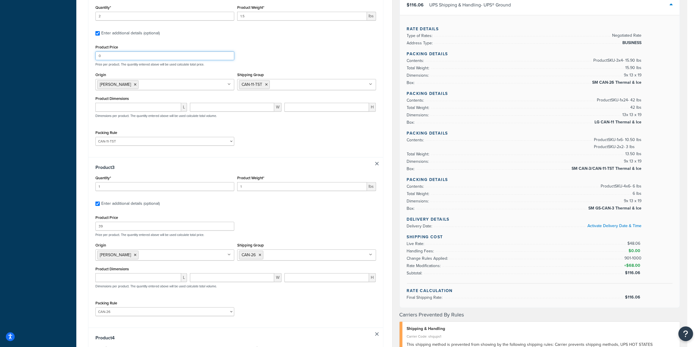
type input "0"
click at [126, 186] on input "1" at bounding box center [164, 186] width 139 height 9
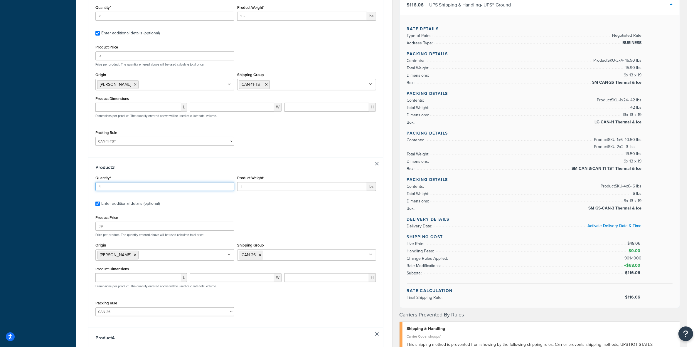
type input "4"
click at [250, 187] on input "1" at bounding box center [302, 186] width 130 height 9
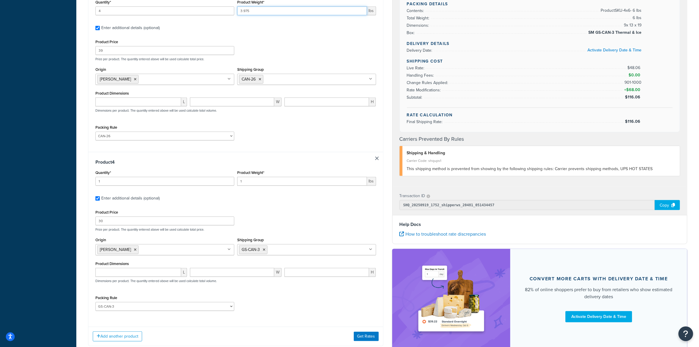
scroll to position [477, 0]
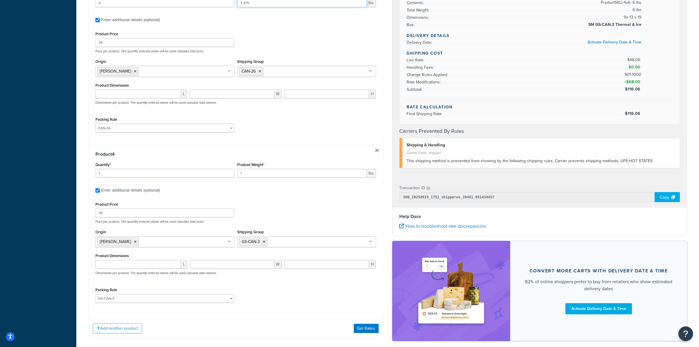
type input "3.975"
click at [117, 174] on input "1" at bounding box center [164, 173] width 139 height 9
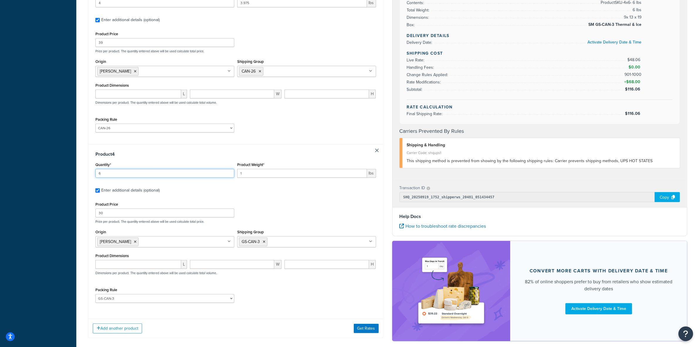
type input "6"
click at [266, 173] on input "1" at bounding box center [302, 173] width 130 height 9
click at [265, 243] on icon at bounding box center [264, 242] width 3 height 4
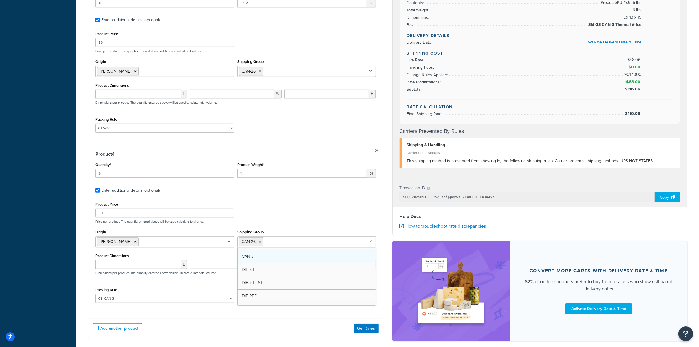
scroll to position [31, 0]
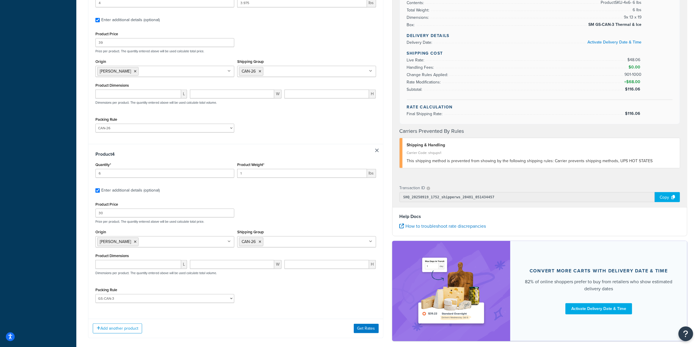
click at [209, 284] on div "Product Price 30 Price per product. The quantity entered above will be used cal…" at bounding box center [235, 253] width 281 height 107
click at [201, 302] on select "ACC-CCK ACC-LIN-CER/HANG ACC-NAIL BRUSH CAN-11 CAN-11-TST CAN-26 CAN-3 DIF-KIT …" at bounding box center [164, 298] width 139 height 9
select select "77353"
click at [95, 296] on select "ACC-CCK ACC-LIN-CER/HANG ACC-NAIL BRUSH CAN-11 CAN-11-TST CAN-26 CAN-3 DIF-KIT …" at bounding box center [164, 298] width 139 height 9
click at [368, 328] on button "Get Rates" at bounding box center [366, 327] width 25 height 9
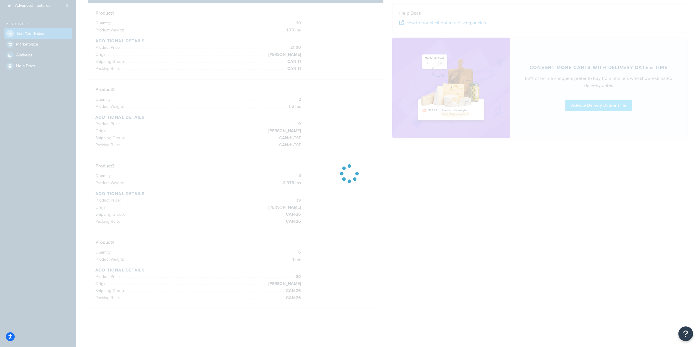
scroll to position [111, 0]
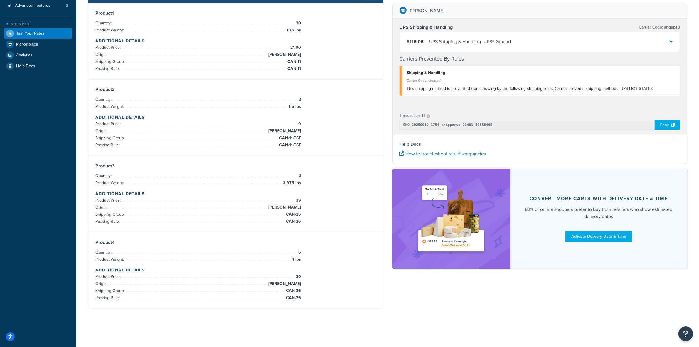
click at [456, 37] on div "$116.06 UPS Shipping & Handling - UPS® Ground" at bounding box center [540, 42] width 280 height 20
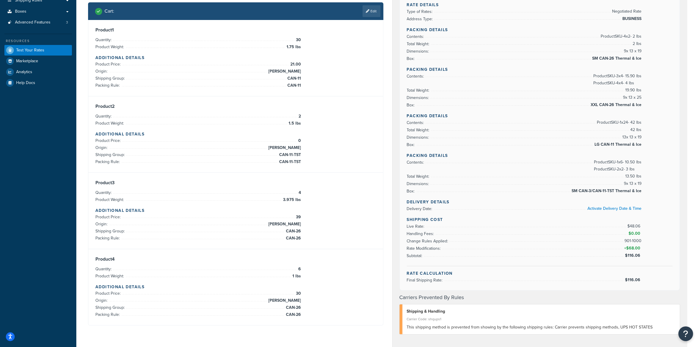
scroll to position [35, 0]
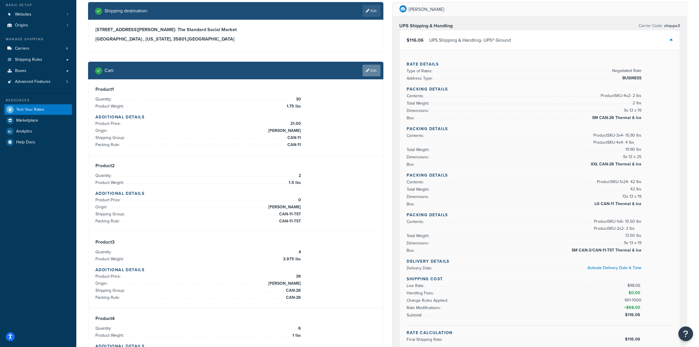
click at [376, 70] on link "Edit" at bounding box center [371, 71] width 18 height 12
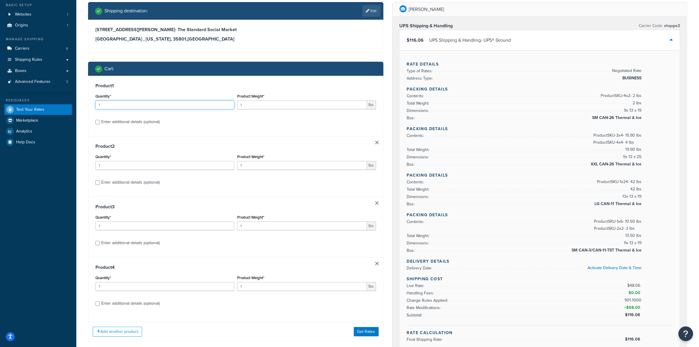
click at [149, 107] on input "1" at bounding box center [164, 104] width 139 height 9
click at [107, 122] on div "Enter additional details (optional)" at bounding box center [130, 122] width 58 height 8
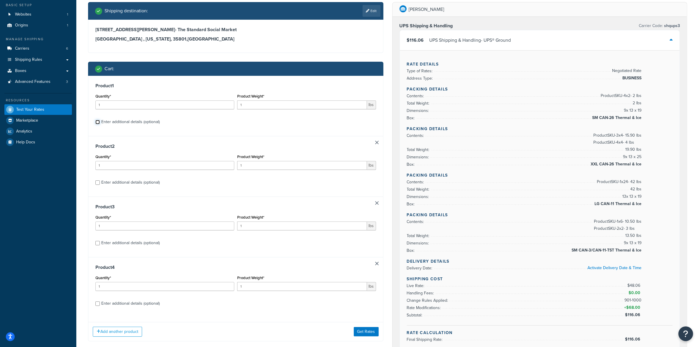
click at [100, 122] on input "Enter additional details (optional)" at bounding box center [97, 122] width 4 height 4
checkbox input "true"
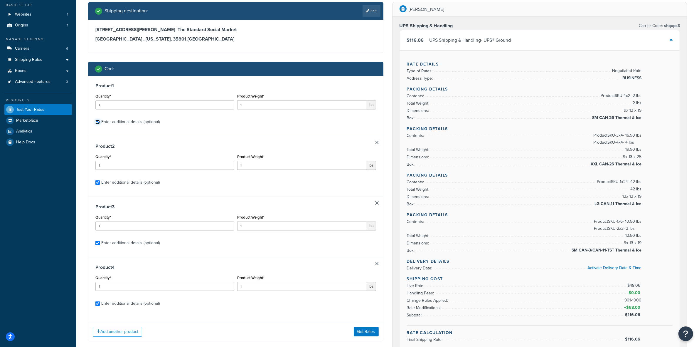
select select "77343"
select select "81543"
select select "77353"
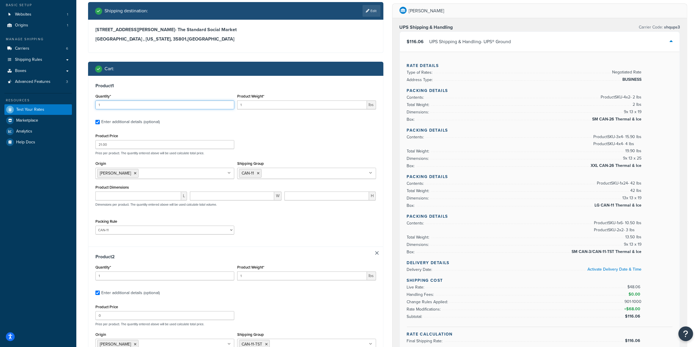
click at [134, 106] on input "1" at bounding box center [164, 104] width 139 height 9
type input "30"
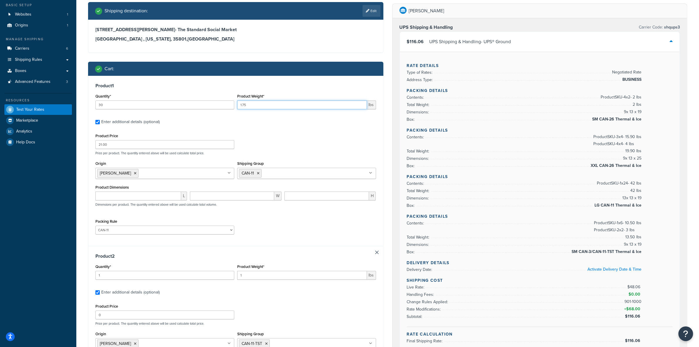
type input "1.75"
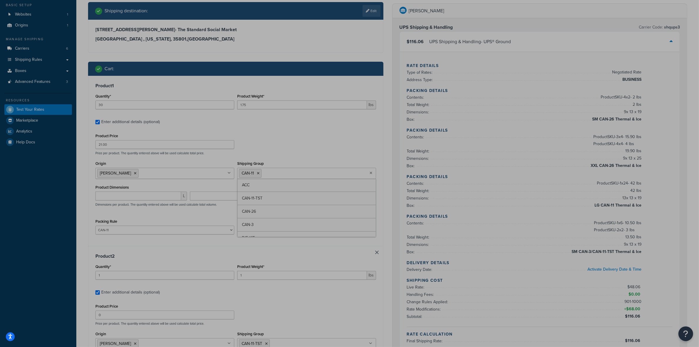
click at [110, 78] on div "Product 1 Quantity* 30 Product Weight* 1.75 lbs Enter additional details (optio…" at bounding box center [235, 161] width 295 height 170
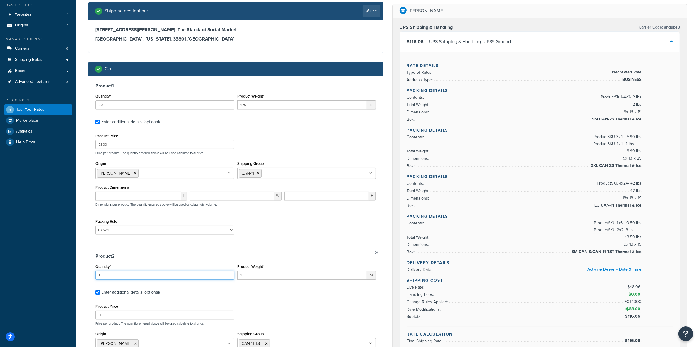
click at [124, 276] on input "1" at bounding box center [164, 275] width 139 height 9
click at [123, 276] on input "1" at bounding box center [164, 275] width 139 height 9
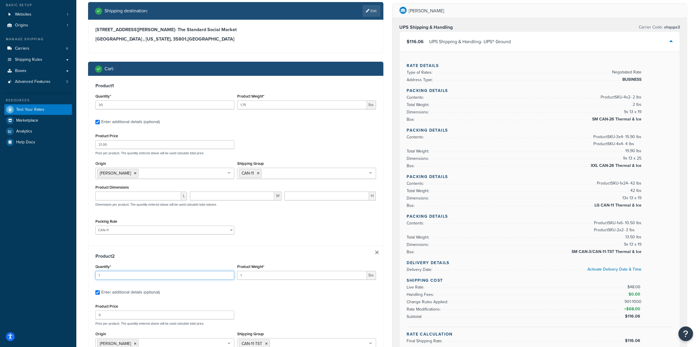
click at [123, 276] on input "1" at bounding box center [164, 275] width 139 height 9
type input "2"
type input "1.5"
click at [118, 311] on input "0" at bounding box center [164, 314] width 139 height 9
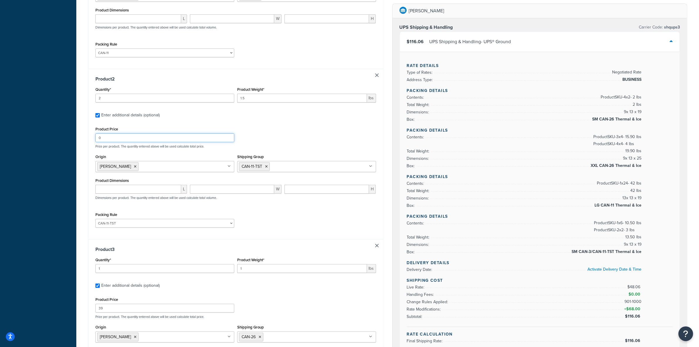
scroll to position [218, 0]
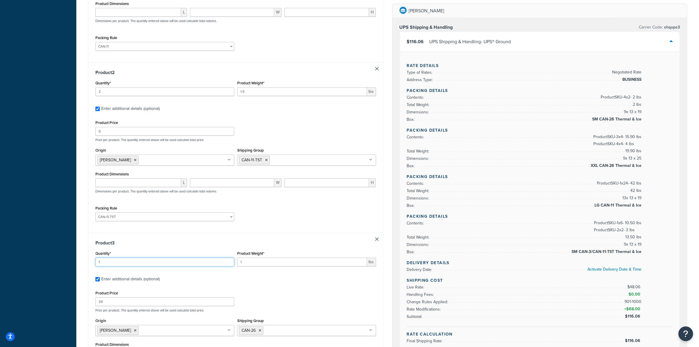
click at [124, 266] on input "1" at bounding box center [164, 261] width 139 height 9
type input "4"
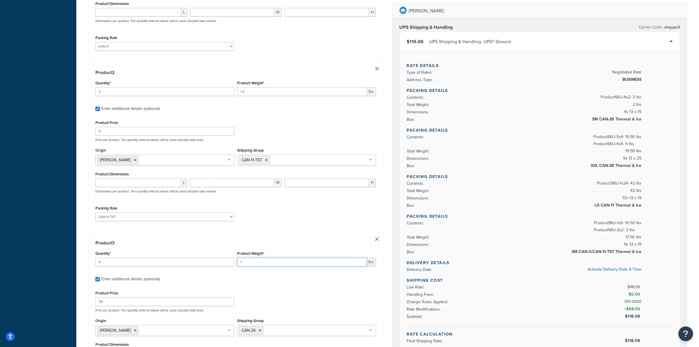
click at [264, 266] on input "1" at bounding box center [302, 261] width 130 height 9
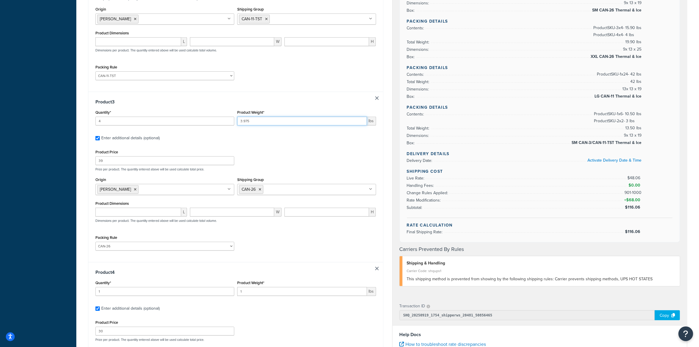
scroll to position [365, 0]
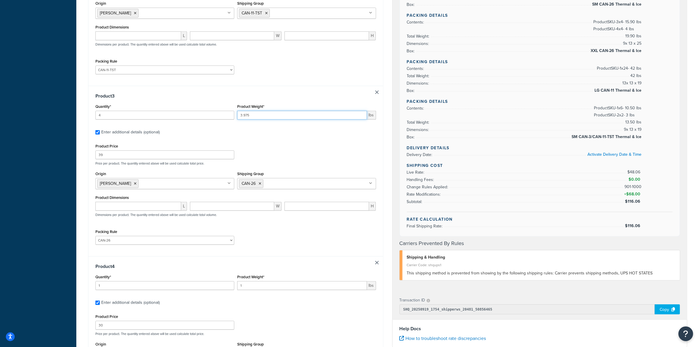
type input "3.975"
click at [230, 239] on select "ACC-CCK ACC-LIN-CER/HANG ACC-NAIL BRUSH CAN-11 CAN-11-TST CAN-26 CAN-3 DIF-KIT …" at bounding box center [164, 240] width 139 height 9
select select "77357"
click at [95, 237] on select "ACC-CCK ACC-LIN-CER/HANG ACC-NAIL BRUSH CAN-11 CAN-11-TST CAN-26 CAN-3 DIF-KIT …" at bounding box center [164, 240] width 139 height 9
click at [217, 289] on input "1" at bounding box center [164, 285] width 139 height 9
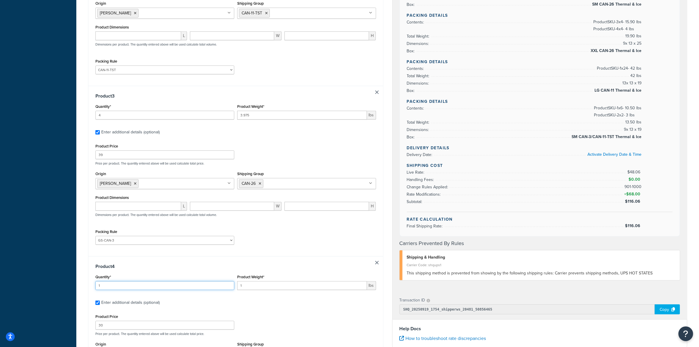
click at [217, 289] on input "1" at bounding box center [164, 285] width 139 height 9
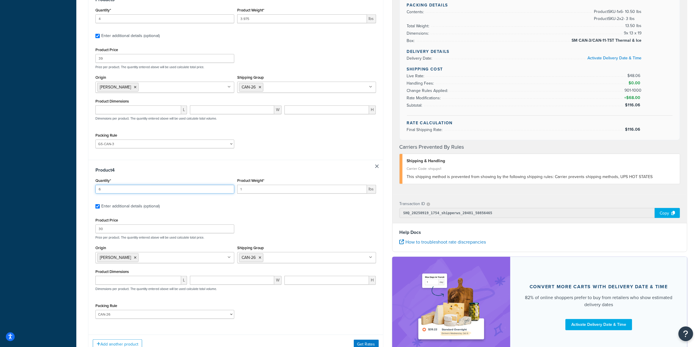
scroll to position [475, 0]
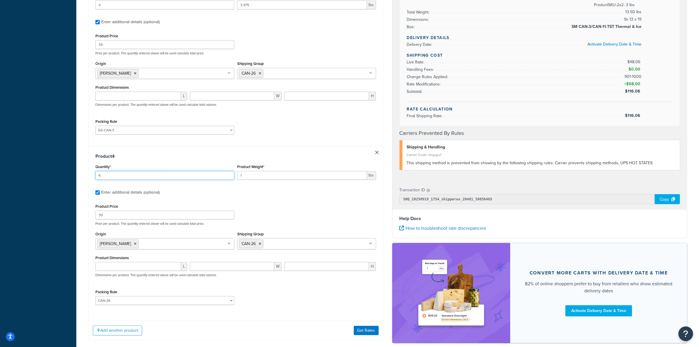
type input "6"
click at [229, 301] on select "ACC-CCK ACC-LIN-CER/HANG ACC-NAIL BRUSH CAN-11 CAN-11-TST CAN-26 CAN-3 DIF-KIT …" at bounding box center [164, 300] width 139 height 9
select select "77357"
click at [95, 298] on select "ACC-CCK ACC-LIN-CER/HANG ACC-NAIL BRUSH CAN-11 CAN-11-TST CAN-26 CAN-3 DIF-KIT …" at bounding box center [164, 300] width 139 height 9
click at [365, 338] on div "Add another product Get Rates" at bounding box center [235, 329] width 295 height 19
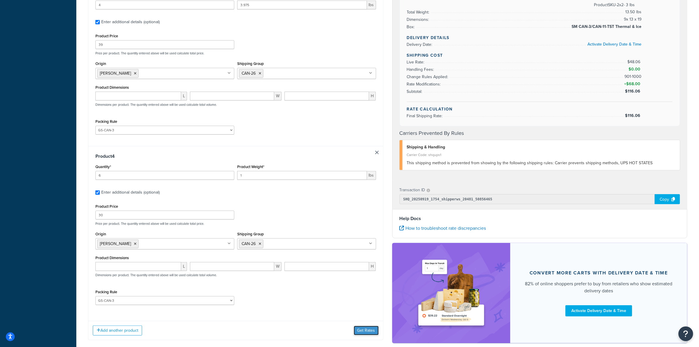
click at [361, 332] on button "Get Rates" at bounding box center [366, 329] width 25 height 9
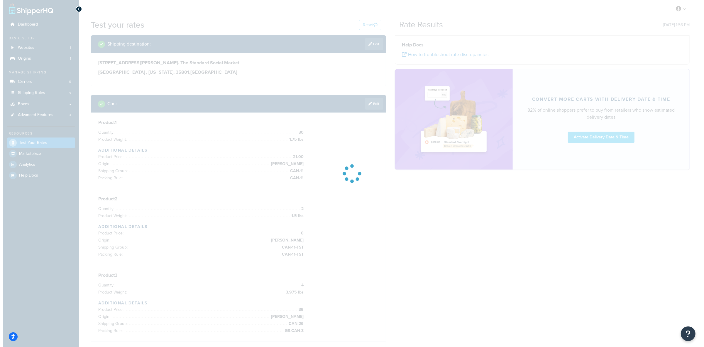
scroll to position [0, 0]
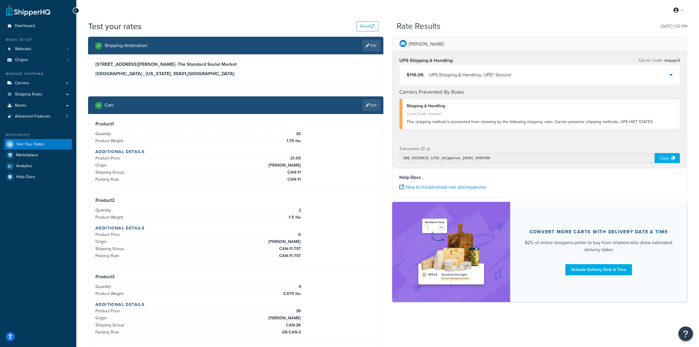
click at [500, 77] on div "UPS Shipping & Handling - UPS® Ground" at bounding box center [470, 75] width 82 height 8
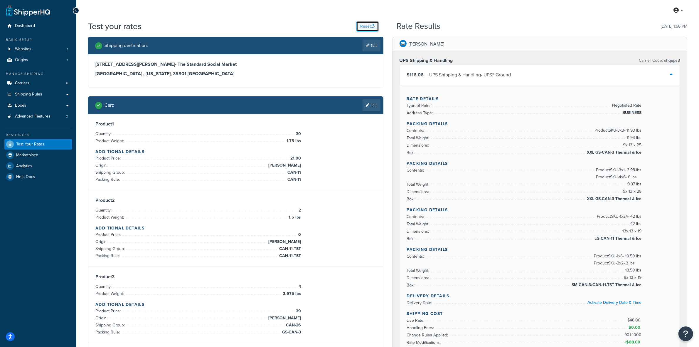
click at [371, 25] on icon "button" at bounding box center [373, 26] width 4 height 4
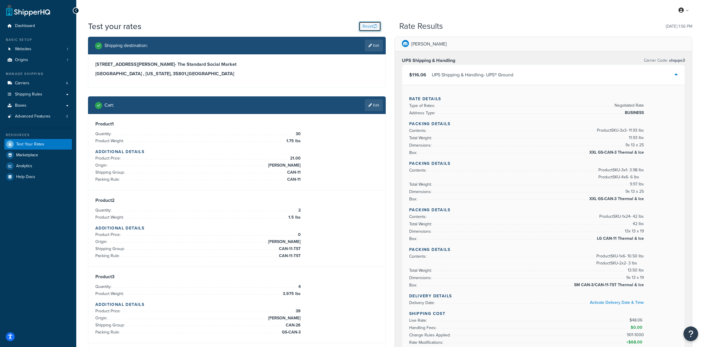
select select "[GEOGRAPHIC_DATA]"
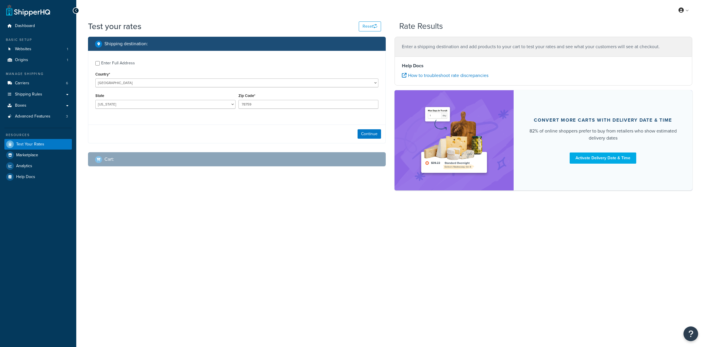
select select "[GEOGRAPHIC_DATA]"
